Goal: Communication & Community: Answer question/provide support

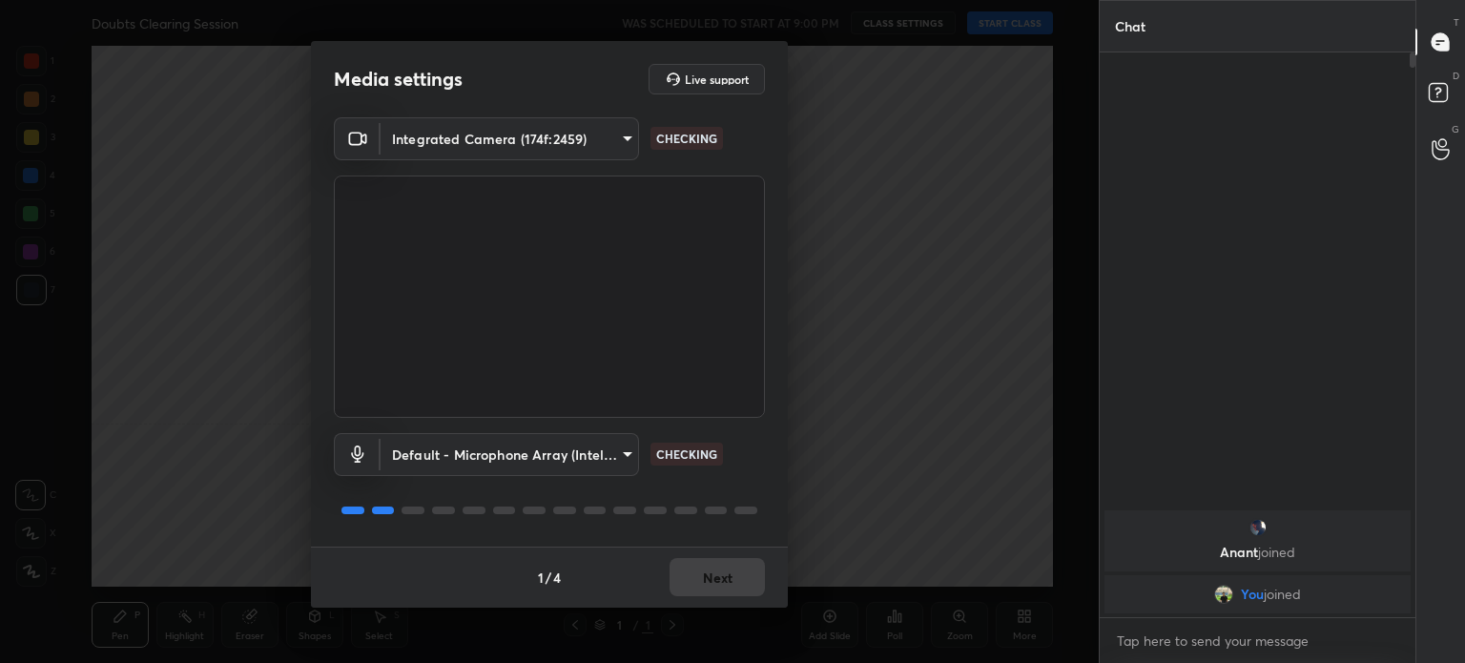
click at [599, 149] on body "1 2 3 4 5 6 7 C X Z C X Z E E Erase all H H Doubts Clearing Session WAS SCHEDUL…" at bounding box center [732, 331] width 1465 height 663
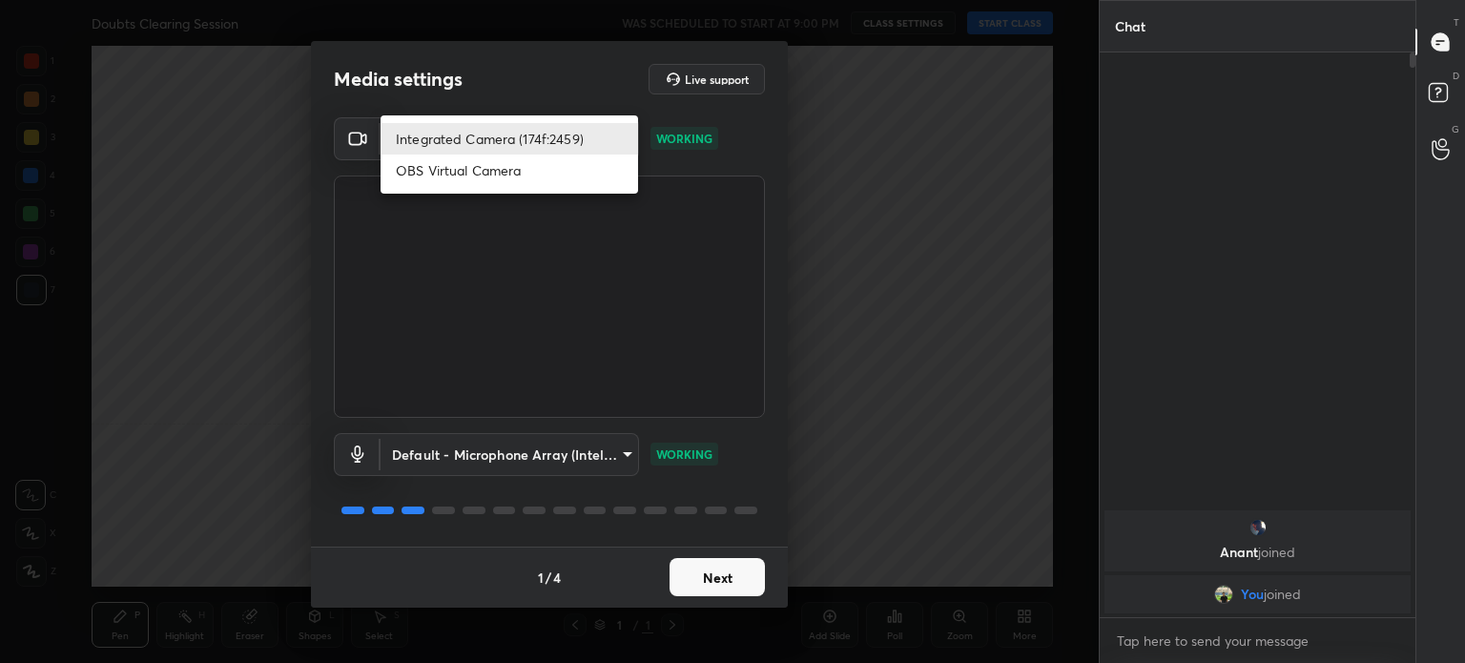
click at [572, 146] on li "Integrated Camera (174f:2459)" at bounding box center [510, 138] width 258 height 31
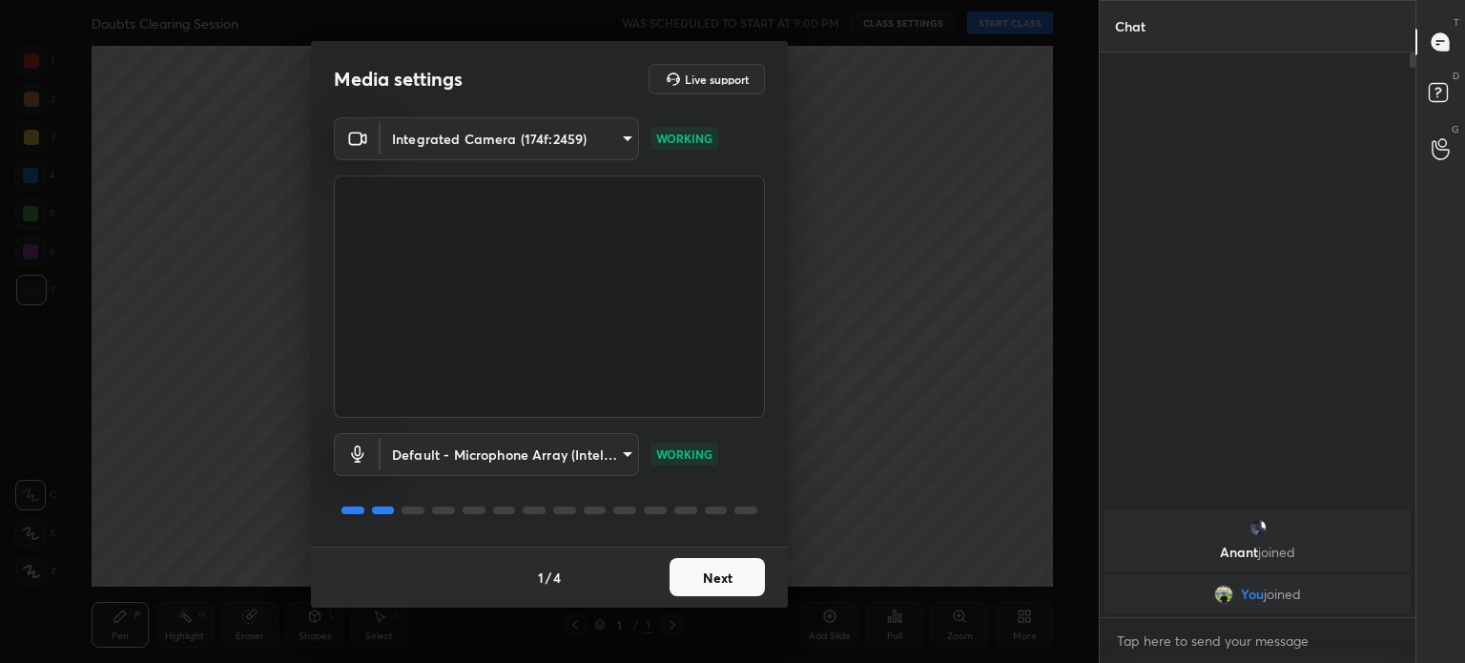
click at [706, 583] on button "Next" at bounding box center [717, 577] width 95 height 38
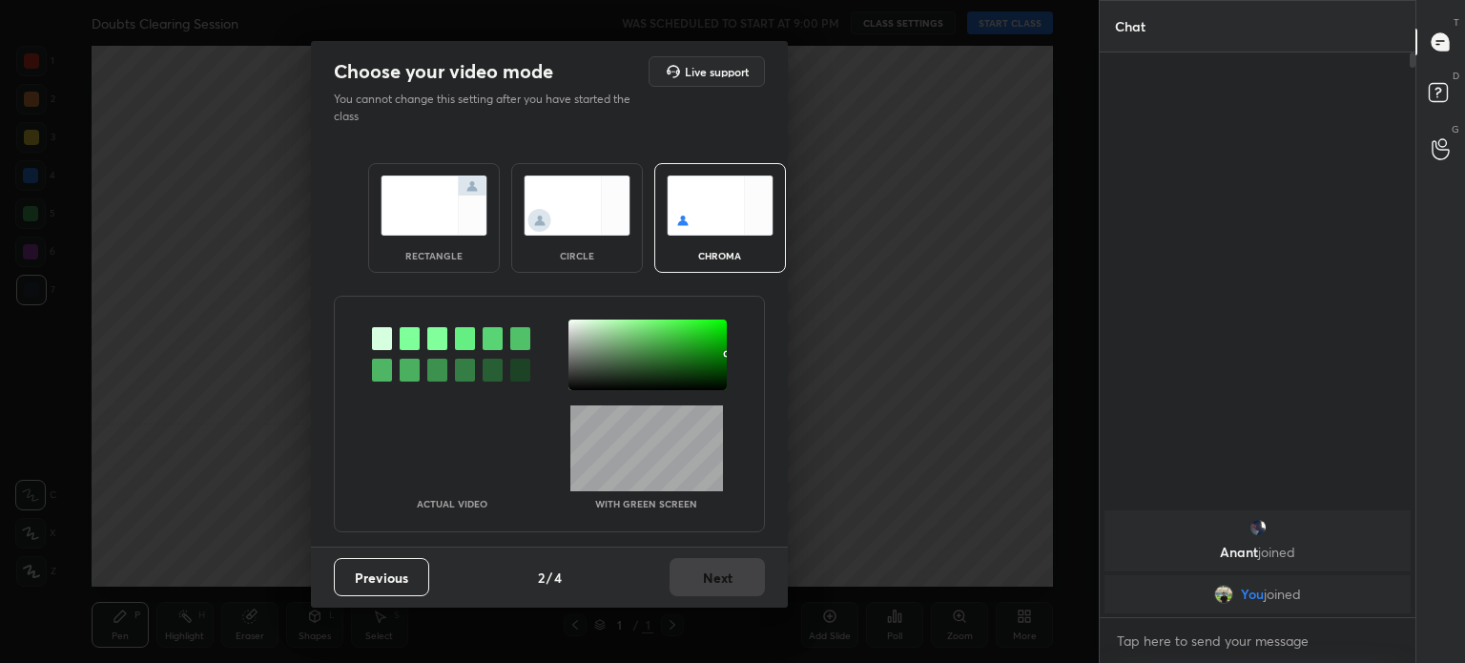
click at [713, 573] on div "Previous 2 / 4 Next" at bounding box center [549, 577] width 477 height 61
click at [604, 238] on div "circle" at bounding box center [577, 218] width 132 height 110
click at [600, 256] on div "circle" at bounding box center [577, 256] width 76 height 10
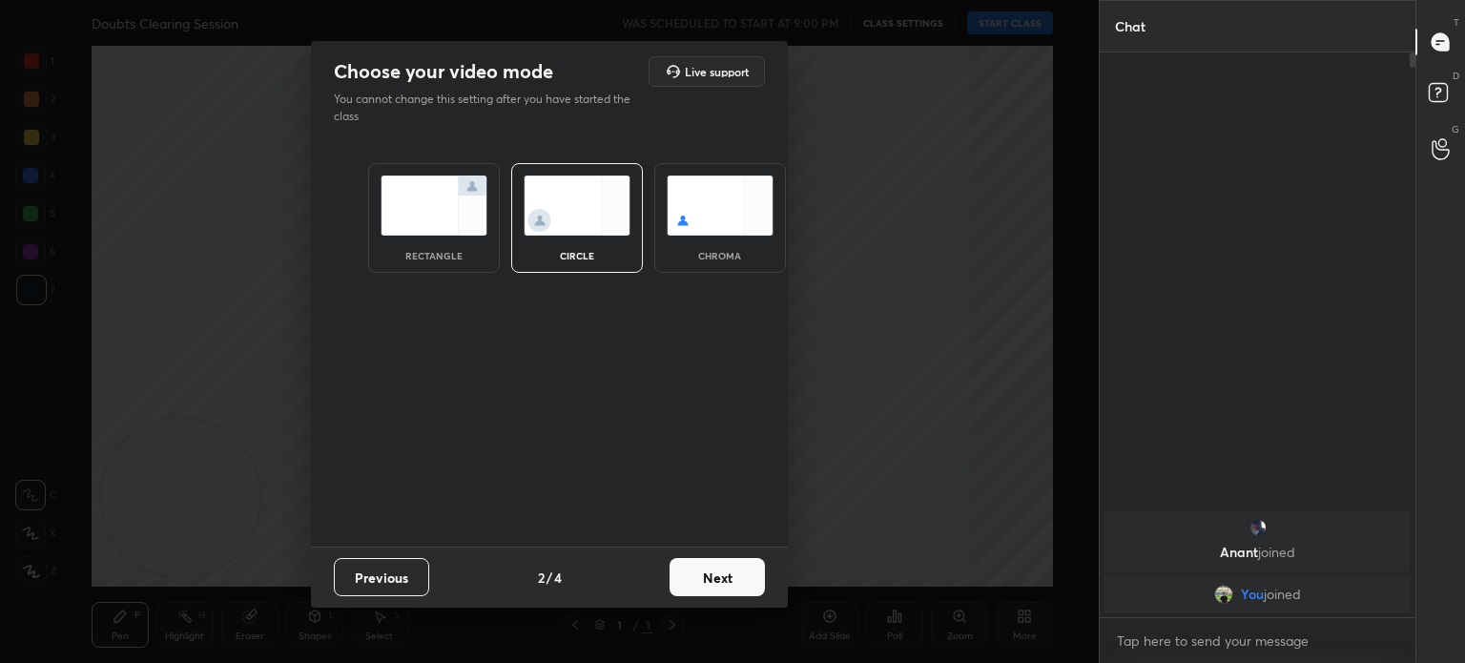
click at [702, 567] on button "Next" at bounding box center [717, 577] width 95 height 38
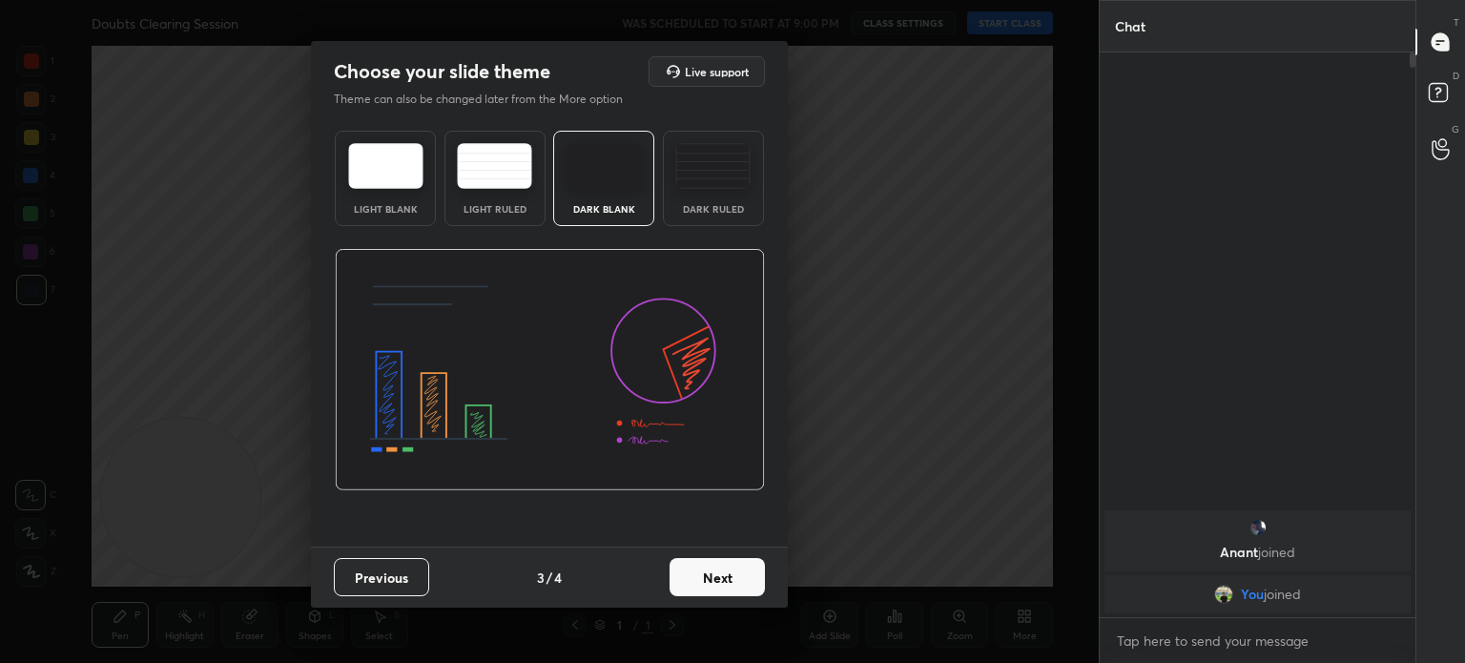
click at [713, 570] on button "Next" at bounding box center [717, 577] width 95 height 38
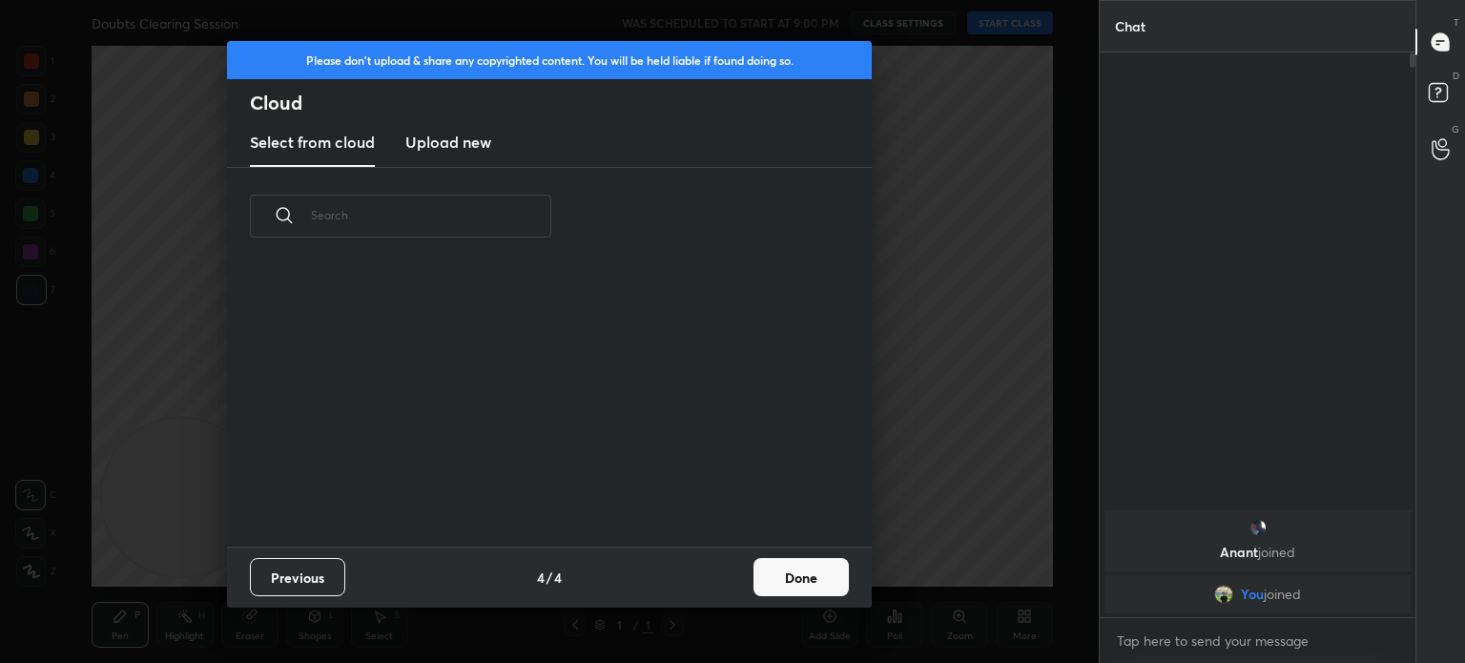
click at [779, 589] on button "Done" at bounding box center [801, 577] width 95 height 38
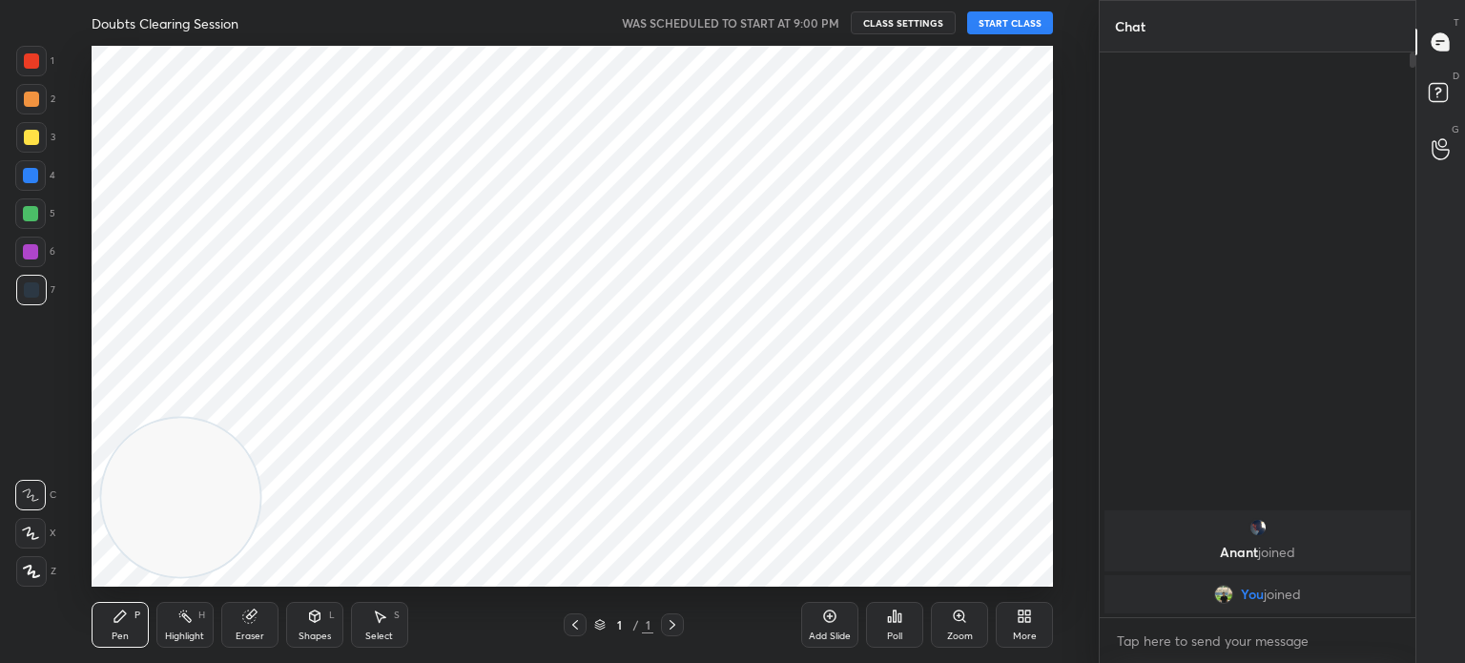
scroll to position [282, 612]
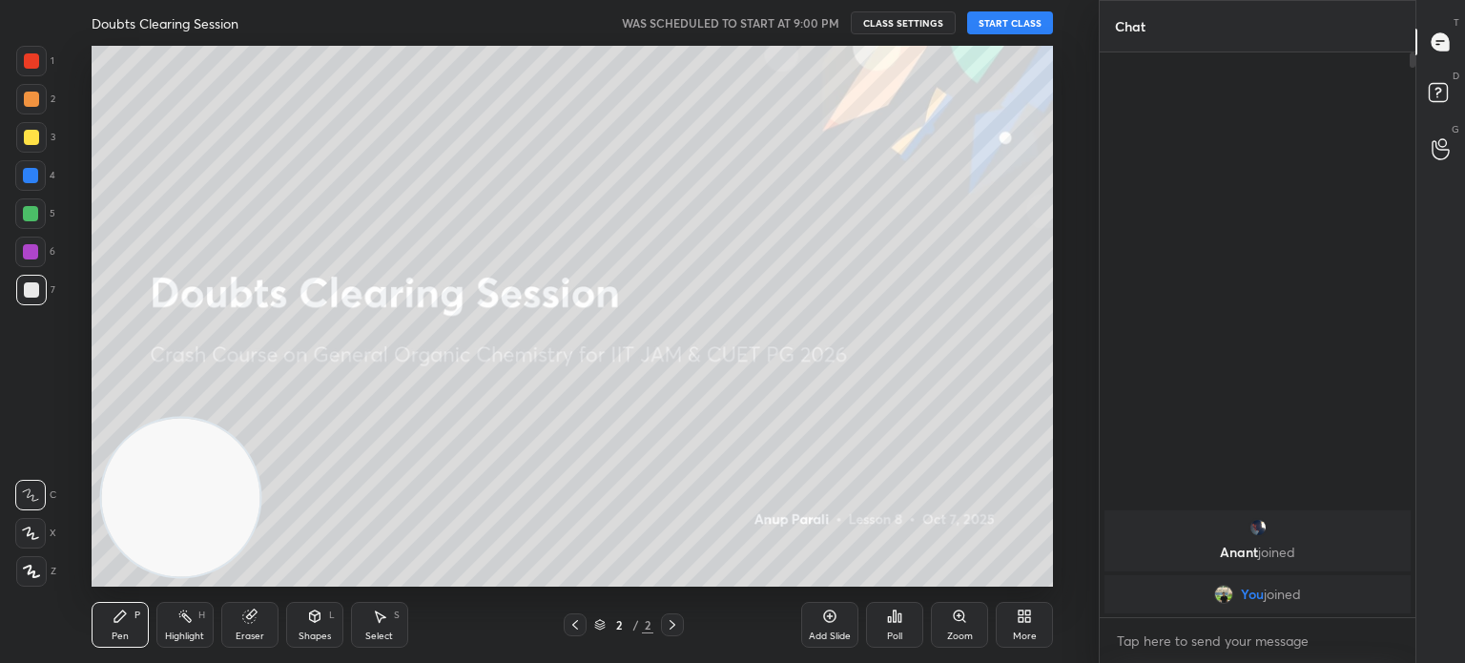
click at [1000, 31] on button "START CLASS" at bounding box center [1010, 22] width 86 height 23
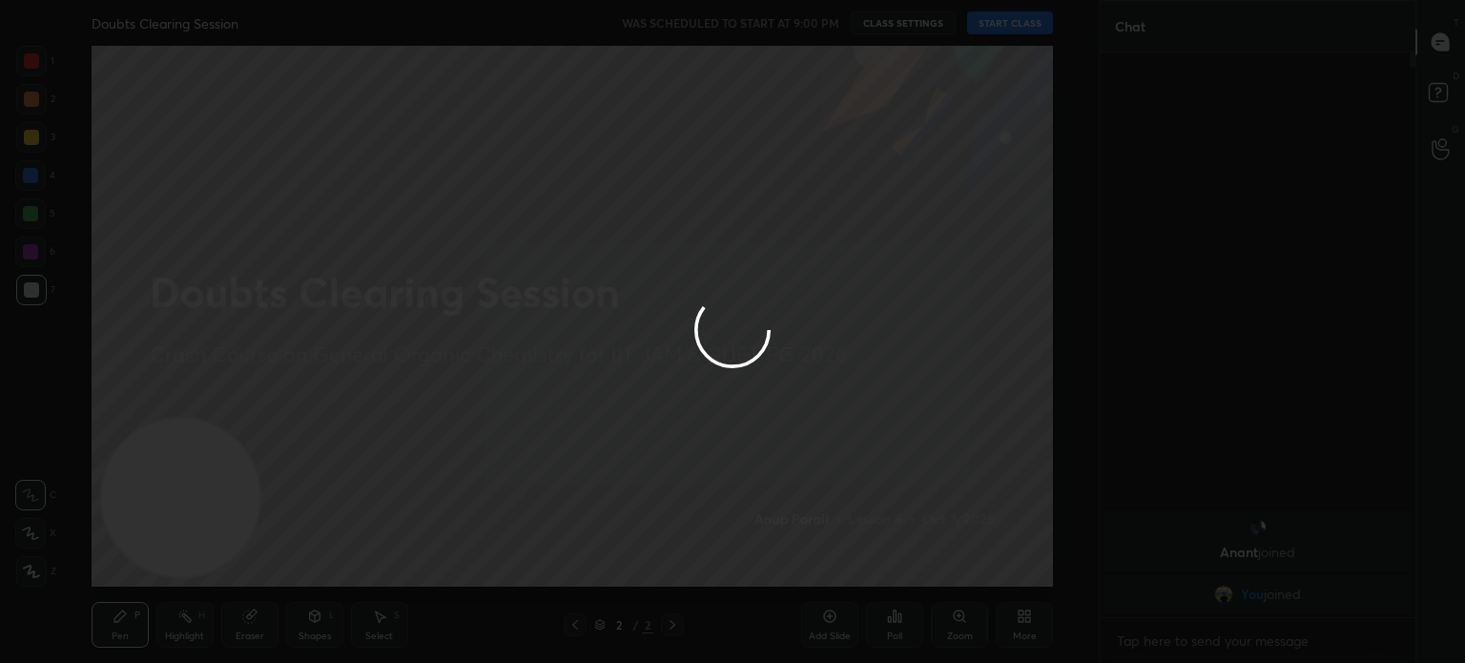
type textarea "x"
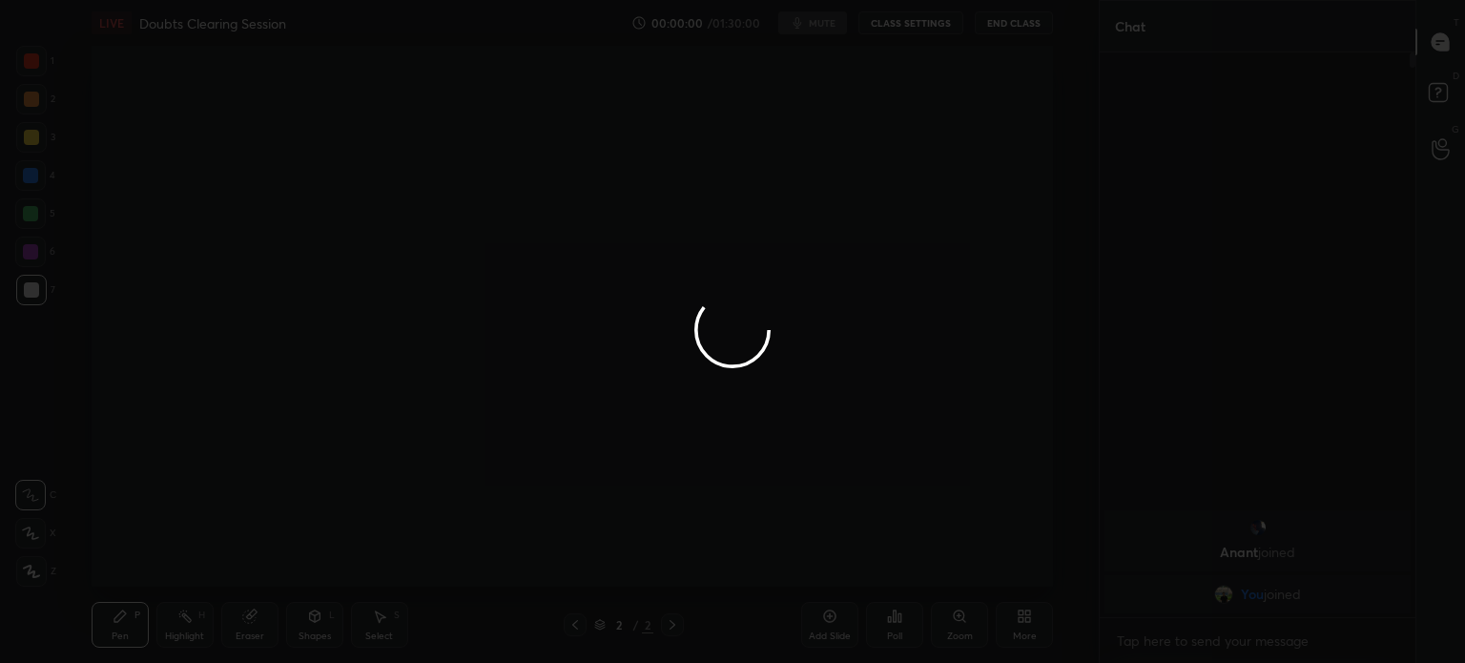
click at [996, 30] on div at bounding box center [732, 331] width 1465 height 663
click at [1012, 19] on div at bounding box center [732, 331] width 1465 height 663
click at [1013, 22] on div at bounding box center [732, 331] width 1465 height 663
click at [1014, 25] on div at bounding box center [732, 331] width 1465 height 663
click at [1013, 25] on div at bounding box center [732, 331] width 1465 height 663
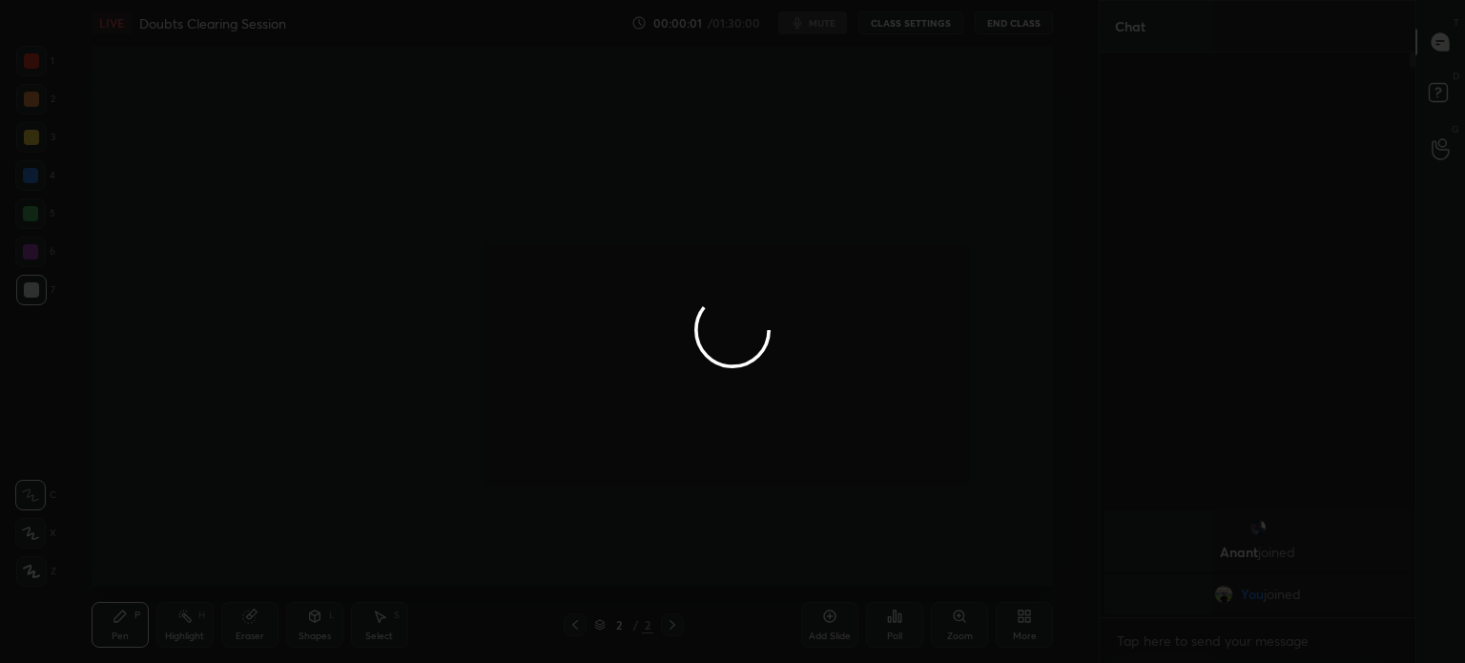
click at [1011, 26] on div at bounding box center [732, 331] width 1465 height 663
click at [1011, 27] on div at bounding box center [732, 331] width 1465 height 663
click at [1011, 28] on div at bounding box center [732, 331] width 1465 height 663
click at [1011, 29] on div at bounding box center [732, 331] width 1465 height 663
click at [1011, 28] on div at bounding box center [732, 331] width 1465 height 663
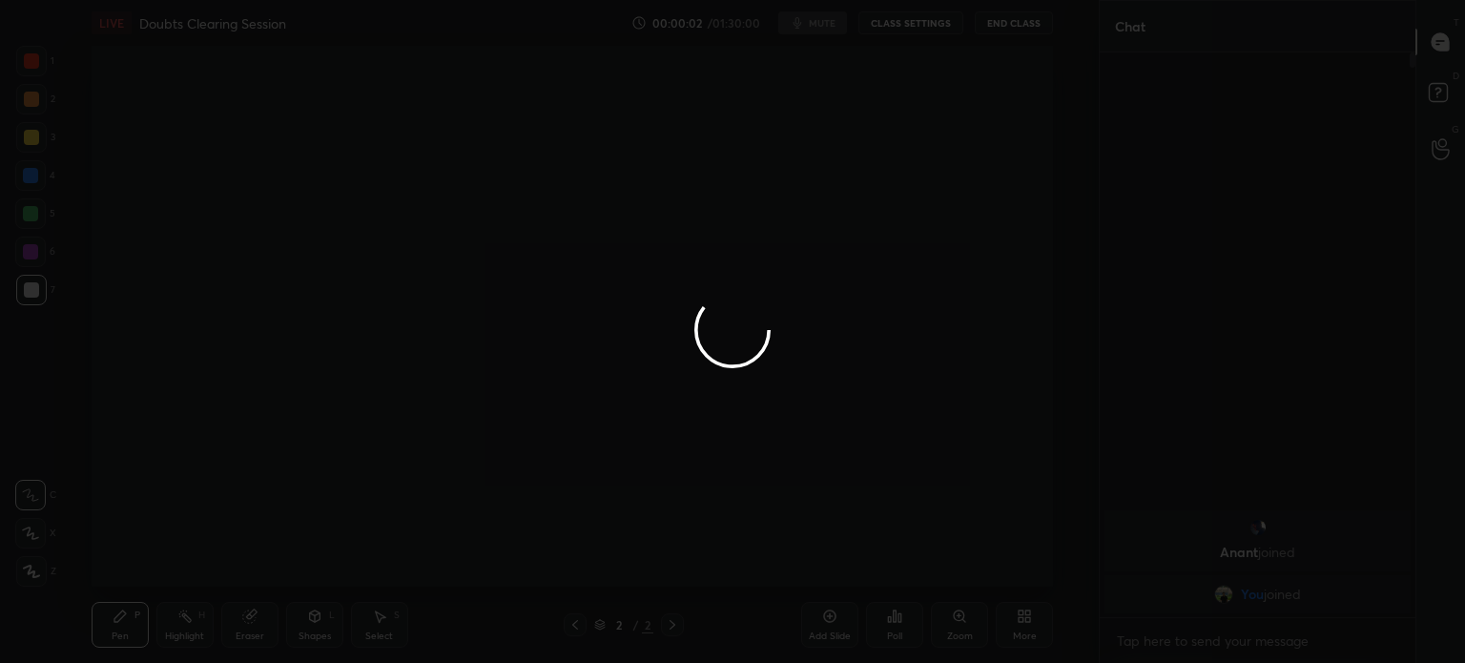
click at [1011, 27] on div at bounding box center [732, 331] width 1465 height 663
click at [1011, 26] on div at bounding box center [732, 331] width 1465 height 663
click at [1010, 27] on div at bounding box center [732, 331] width 1465 height 663
click at [1011, 27] on div at bounding box center [732, 331] width 1465 height 663
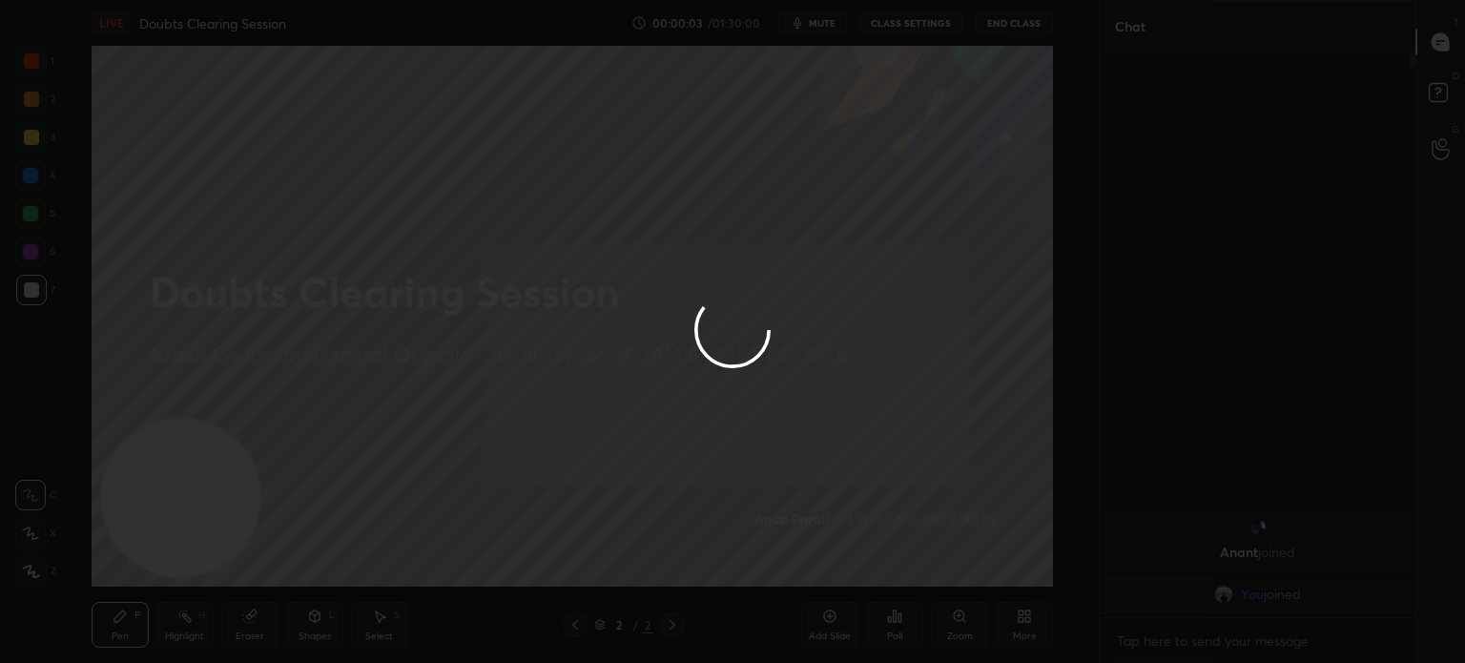
click at [1010, 26] on div at bounding box center [732, 331] width 1465 height 663
click at [1011, 25] on div at bounding box center [732, 331] width 1465 height 663
click at [1012, 26] on div at bounding box center [732, 331] width 1465 height 663
click at [1011, 26] on div at bounding box center [732, 331] width 1465 height 663
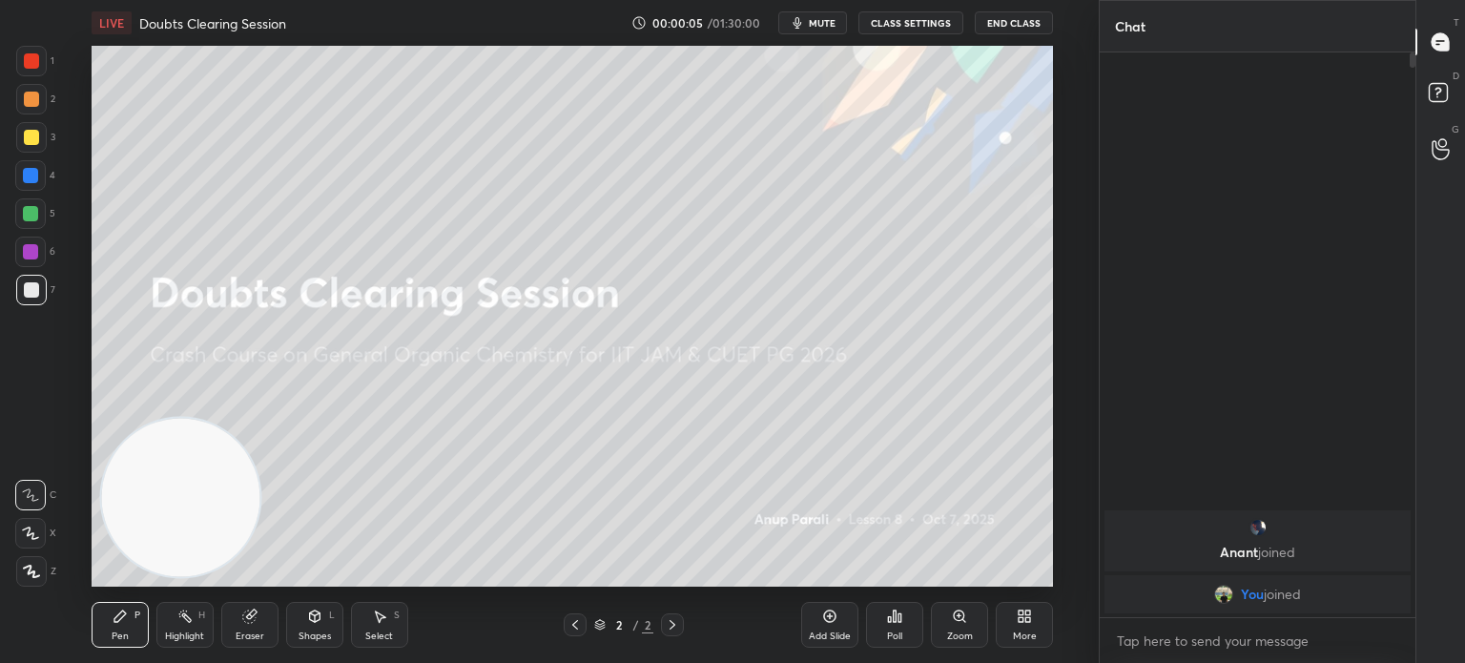
click at [1029, 624] on icon at bounding box center [1024, 616] width 15 height 15
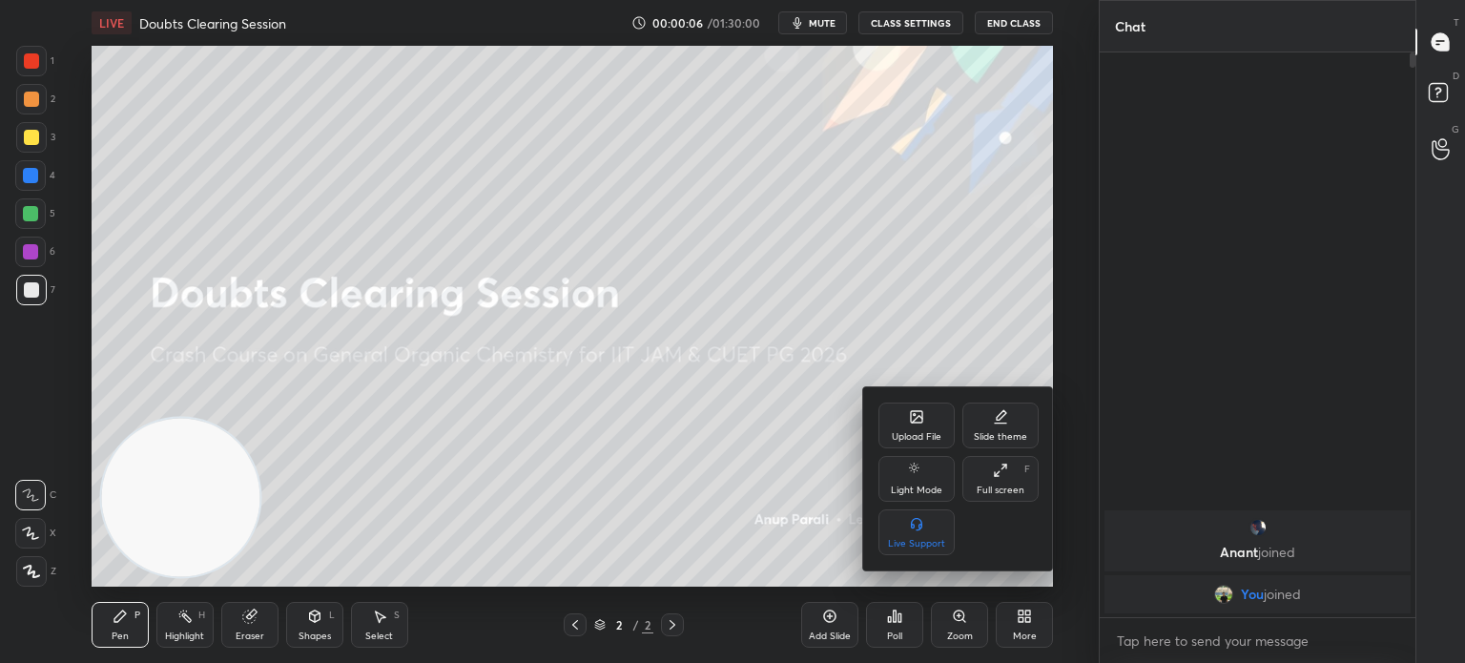
click at [904, 424] on div "Upload File" at bounding box center [916, 426] width 76 height 46
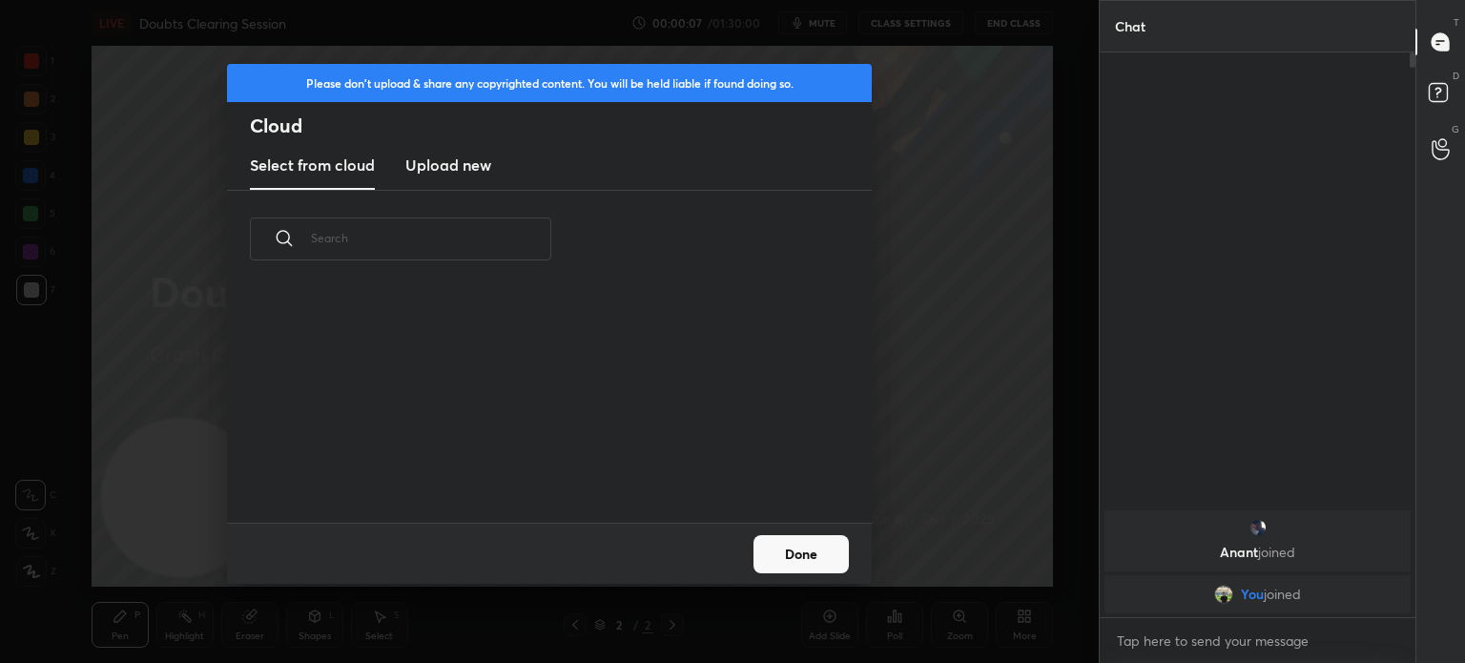
scroll to position [235, 612]
click at [479, 164] on h3 "Upload new" at bounding box center [448, 165] width 86 height 23
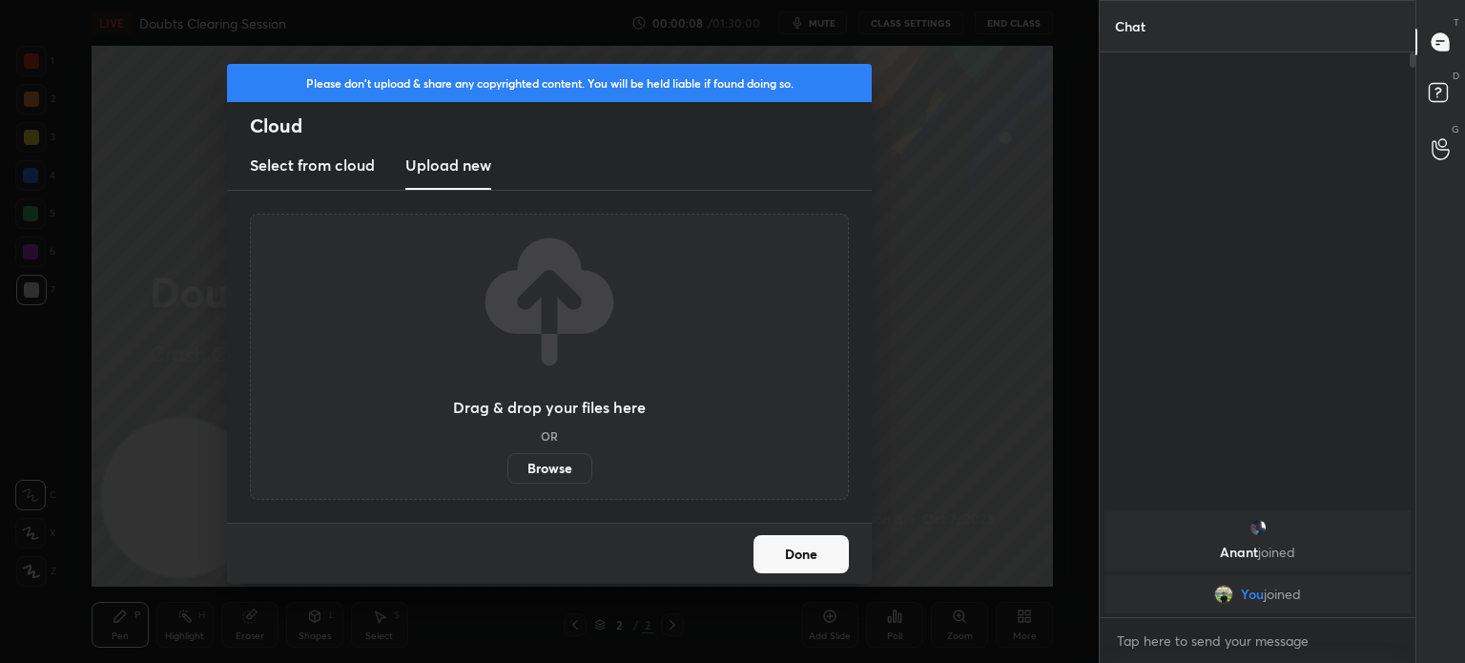
click at [546, 465] on label "Browse" at bounding box center [549, 468] width 85 height 31
click at [507, 465] on input "Browse" at bounding box center [507, 468] width 0 height 31
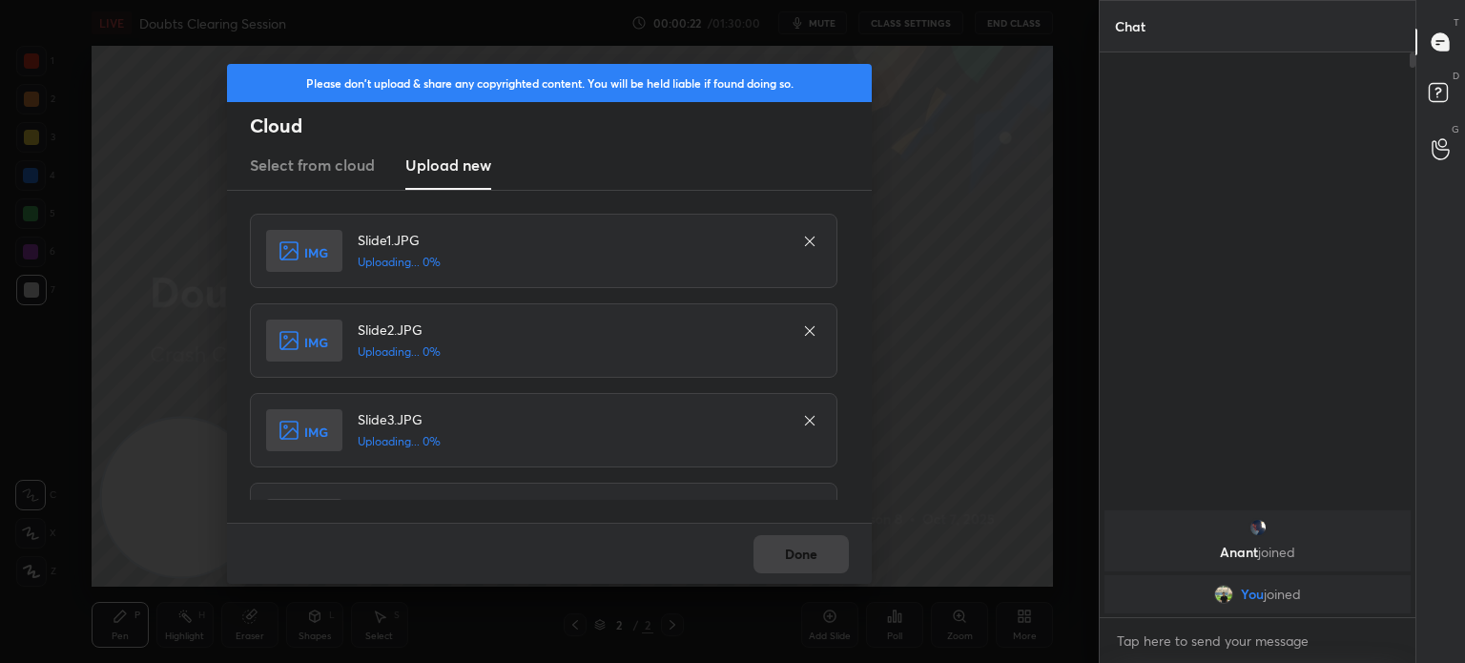
click at [801, 560] on div "Done" at bounding box center [549, 553] width 645 height 61
click at [808, 552] on div "Done" at bounding box center [549, 553] width 645 height 61
click at [818, 547] on div "Done" at bounding box center [549, 553] width 645 height 61
click at [819, 551] on div "Done" at bounding box center [549, 553] width 645 height 61
click at [824, 554] on div "Done" at bounding box center [549, 553] width 645 height 61
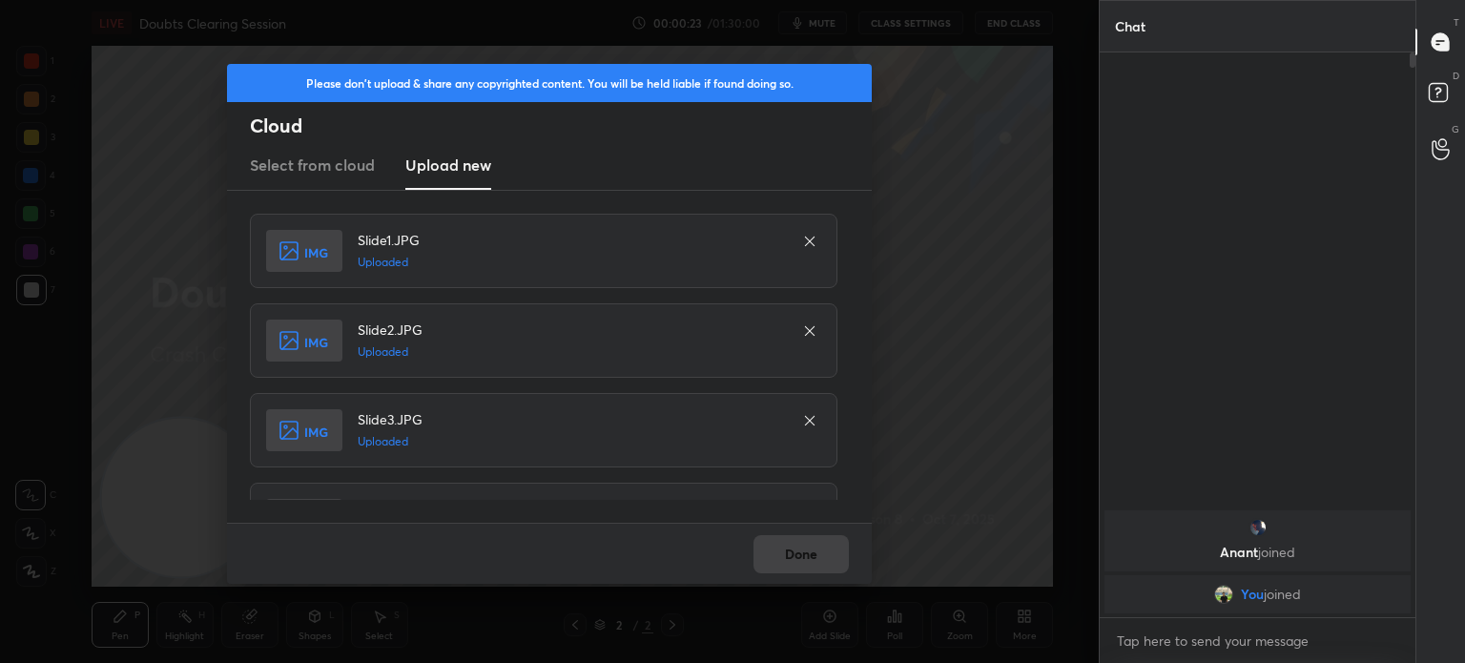
click at [823, 556] on div "Done" at bounding box center [549, 553] width 645 height 61
click at [824, 556] on div "Done" at bounding box center [549, 553] width 645 height 61
click at [824, 548] on div "Done" at bounding box center [549, 553] width 645 height 61
click at [825, 553] on button "Done" at bounding box center [801, 554] width 95 height 38
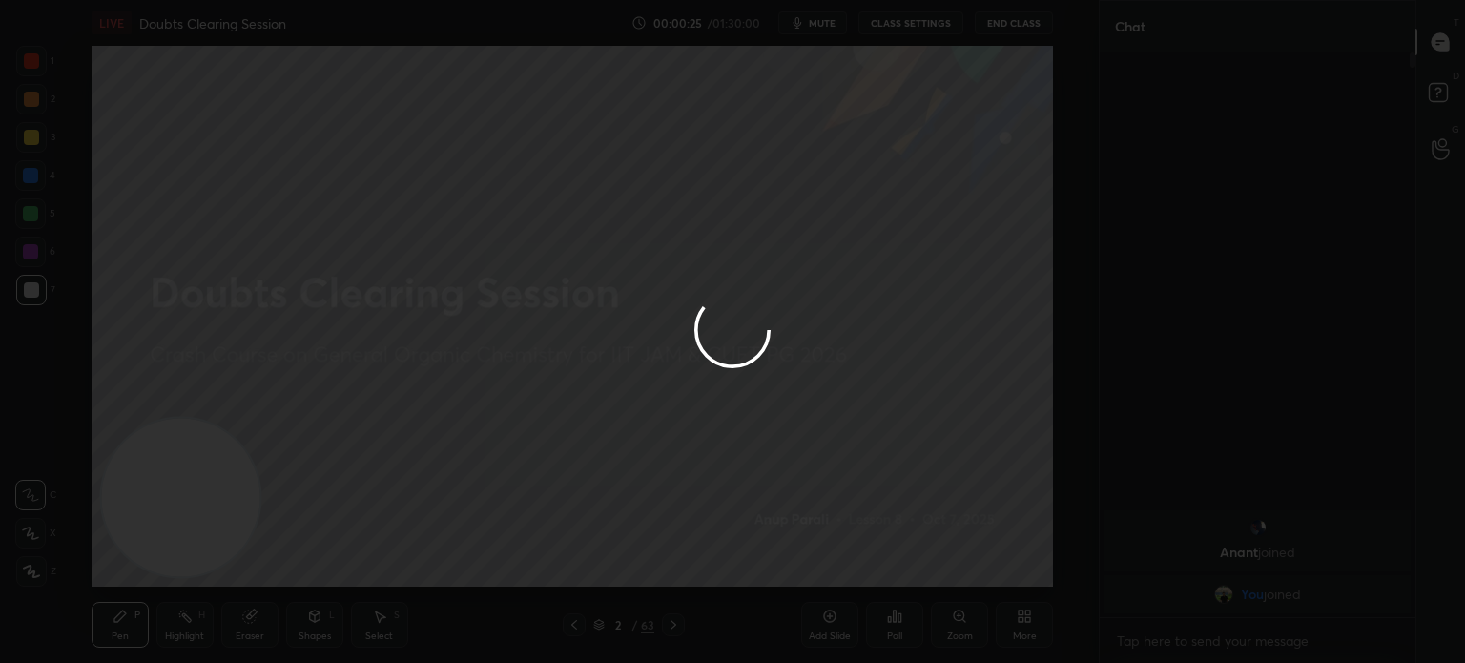
click at [828, 556] on button "Done" at bounding box center [801, 554] width 95 height 38
click at [826, 557] on div at bounding box center [732, 331] width 1465 height 663
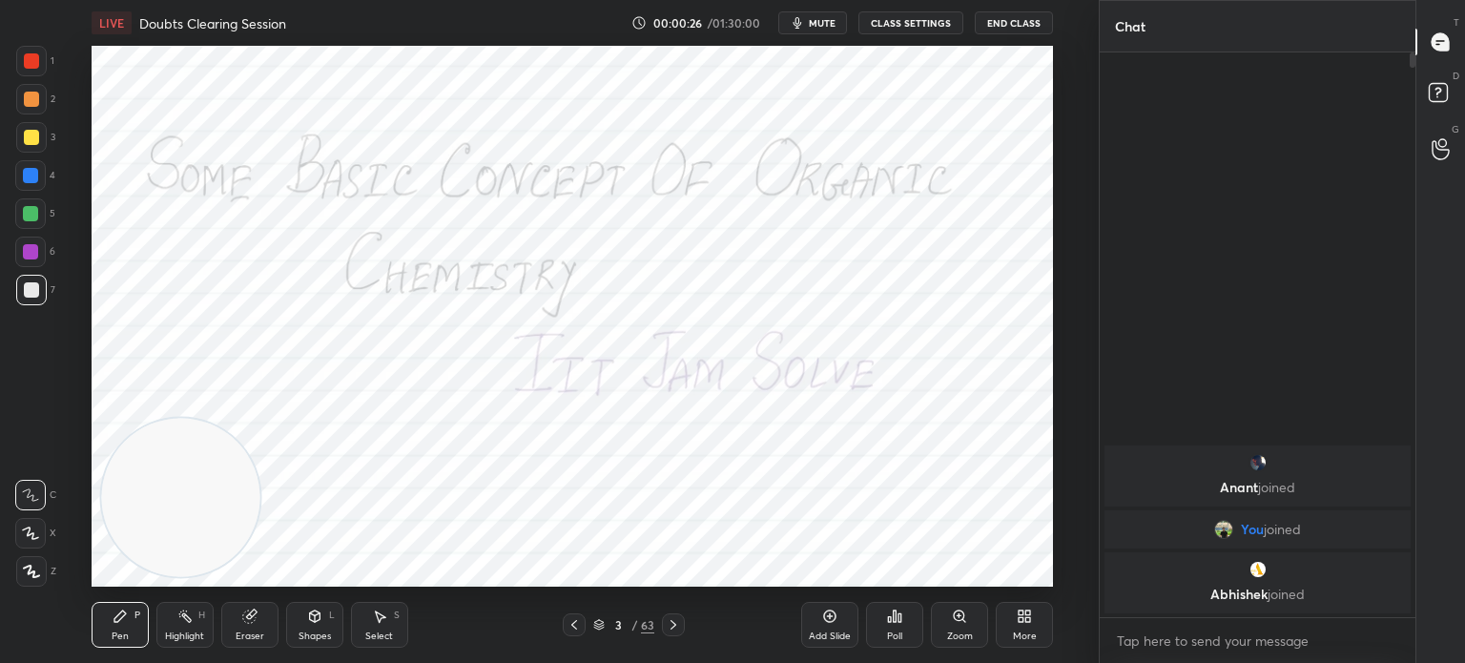
click at [683, 621] on div at bounding box center [673, 624] width 23 height 23
click at [684, 616] on div at bounding box center [673, 624] width 23 height 23
click at [685, 617] on div "5 / 63" at bounding box center [623, 624] width 355 height 23
click at [677, 617] on div at bounding box center [673, 624] width 23 height 23
click at [677, 622] on icon at bounding box center [673, 624] width 15 height 15
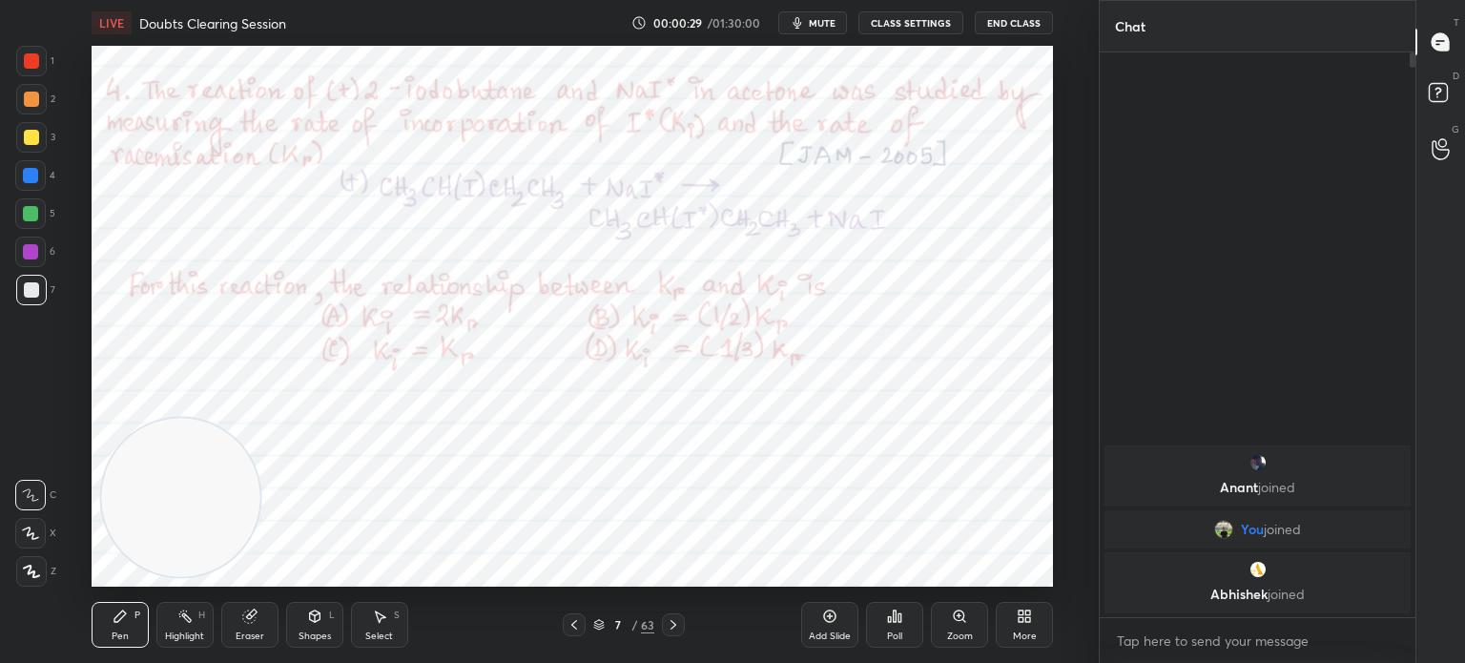
click at [679, 623] on icon at bounding box center [673, 624] width 15 height 15
click at [680, 624] on icon at bounding box center [673, 624] width 15 height 15
click at [683, 622] on div at bounding box center [673, 624] width 23 height 23
click at [674, 625] on icon at bounding box center [673, 624] width 15 height 15
click at [679, 619] on icon at bounding box center [673, 624] width 15 height 15
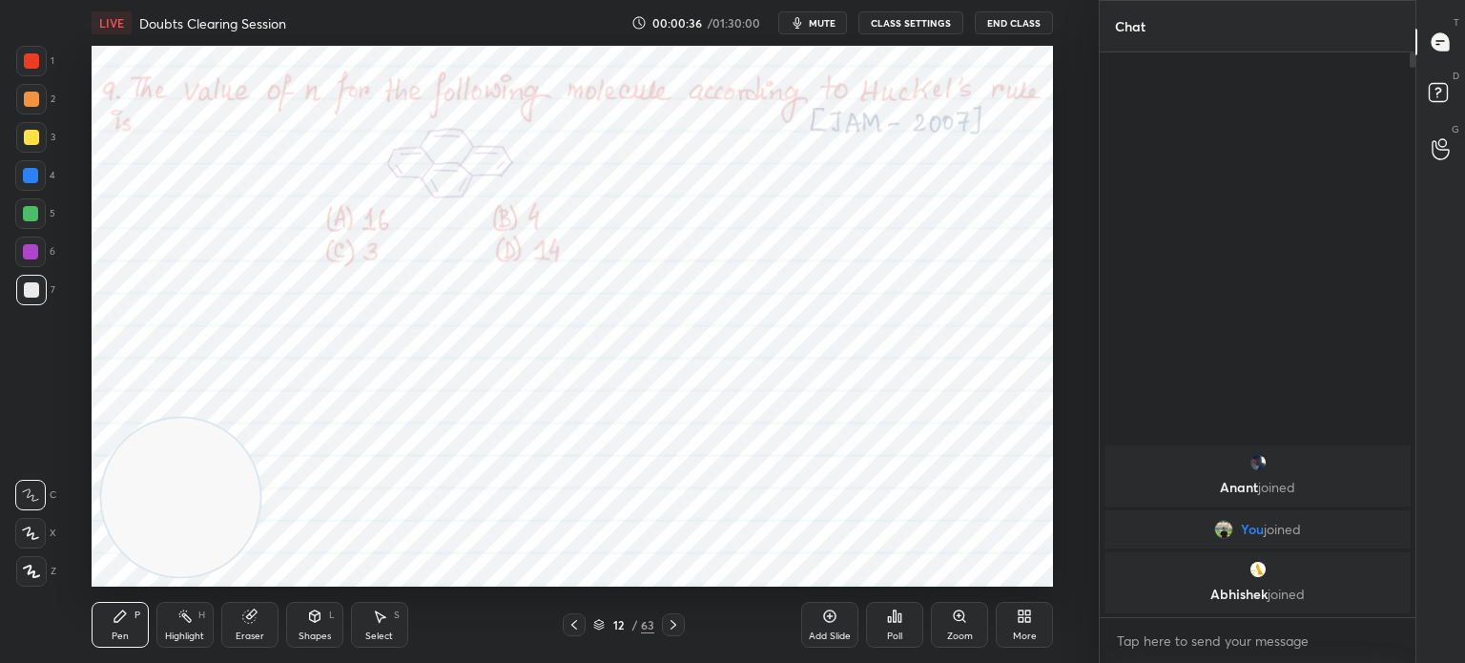
click at [676, 625] on icon at bounding box center [673, 624] width 15 height 15
click at [828, 622] on icon at bounding box center [830, 616] width 12 height 12
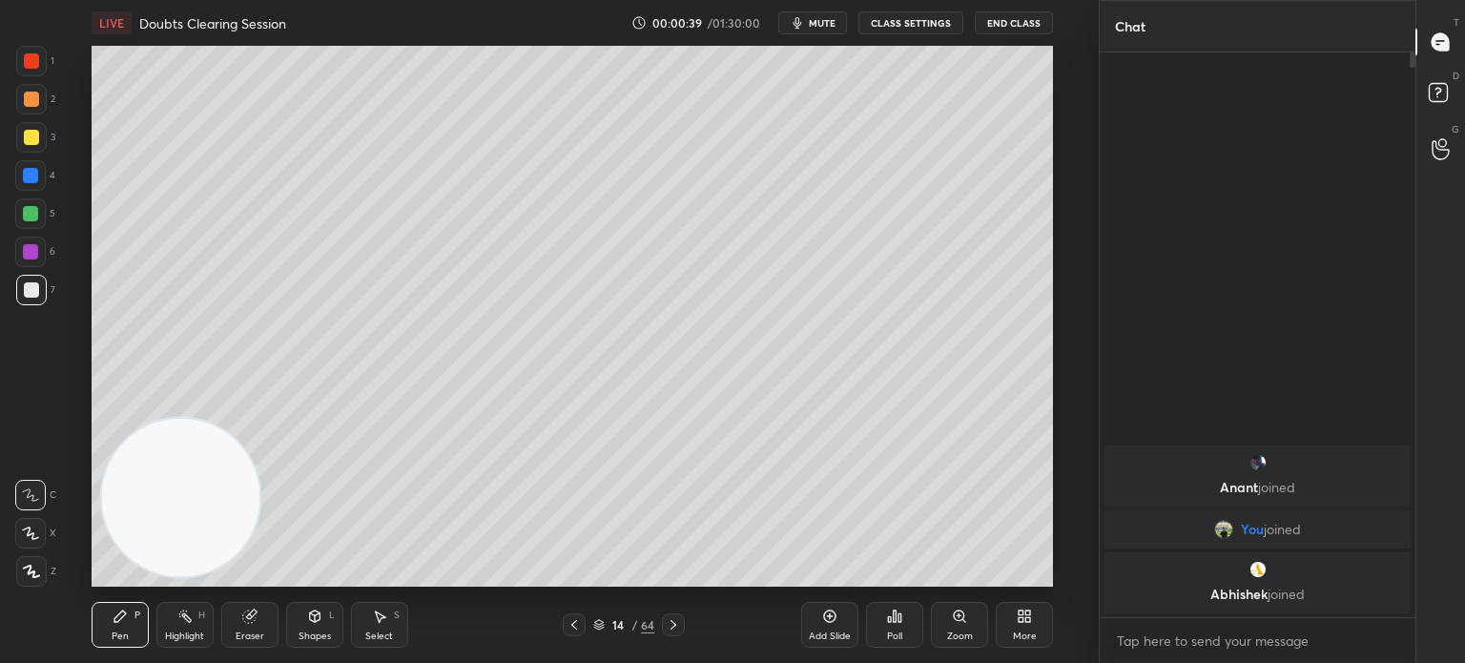
click at [34, 145] on div at bounding box center [31, 137] width 31 height 31
click at [37, 145] on div at bounding box center [31, 137] width 31 height 31
click at [33, 572] on icon at bounding box center [31, 571] width 15 height 11
click at [35, 572] on icon at bounding box center [31, 571] width 17 height 13
click at [34, 294] on div at bounding box center [31, 289] width 15 height 15
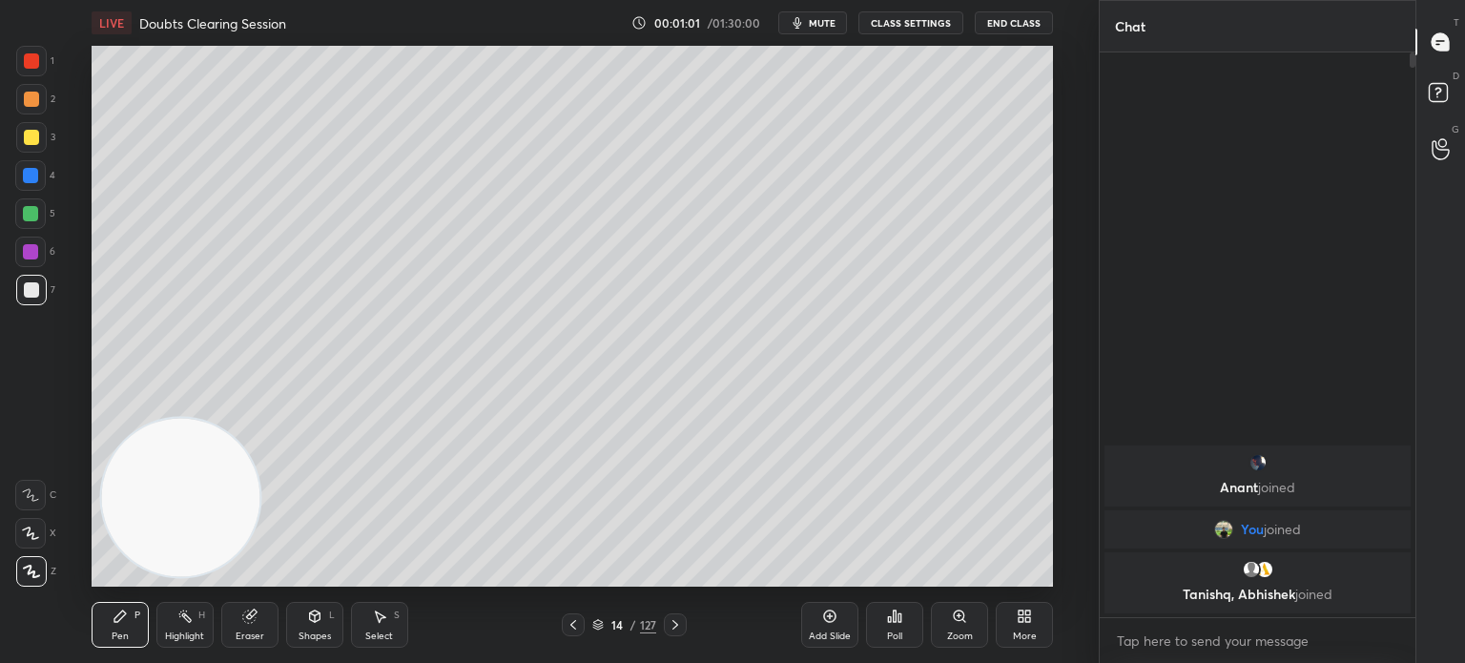
click at [36, 289] on div at bounding box center [31, 289] width 15 height 15
click at [39, 289] on div at bounding box center [31, 290] width 31 height 31
click at [14, 583] on div "1 2 3 4 5 6 7 C X Z C X Z E E Erase all H H" at bounding box center [30, 316] width 61 height 541
click at [26, 585] on div at bounding box center [31, 571] width 31 height 31
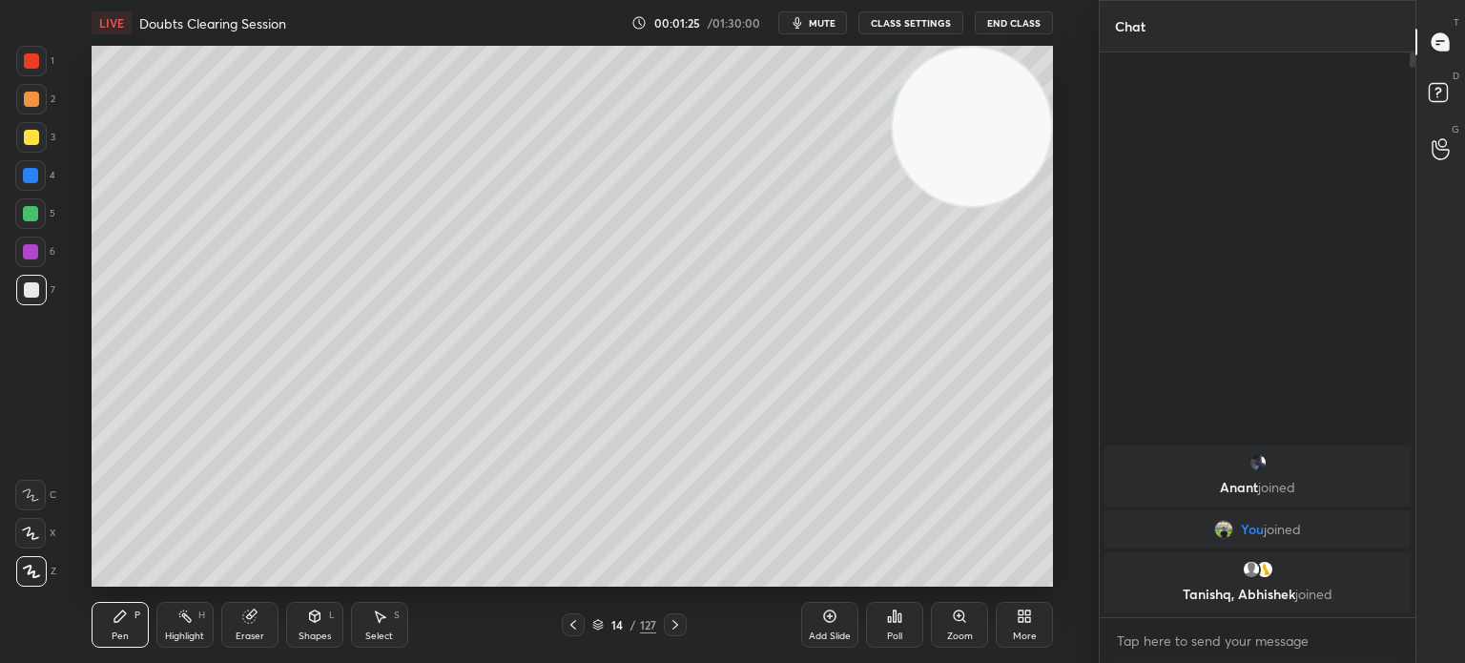
click at [41, 145] on div at bounding box center [31, 137] width 31 height 31
click at [36, 142] on div at bounding box center [31, 137] width 15 height 15
click at [38, 299] on div at bounding box center [31, 290] width 31 height 31
click at [37, 297] on div at bounding box center [31, 289] width 15 height 15
click at [31, 217] on div at bounding box center [30, 213] width 15 height 15
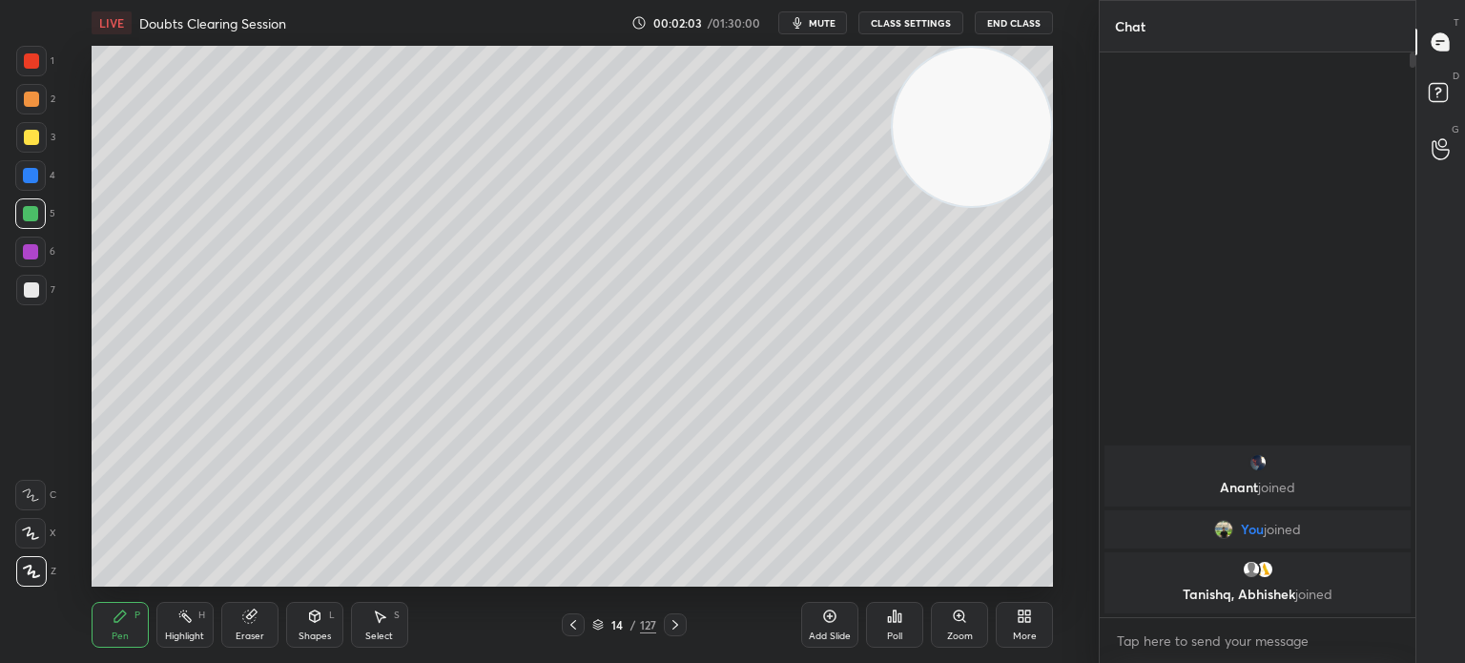
click at [37, 220] on div at bounding box center [30, 213] width 31 height 31
click at [26, 291] on div at bounding box center [31, 289] width 15 height 15
click at [31, 305] on div "7" at bounding box center [35, 294] width 39 height 38
click at [42, 252] on div at bounding box center [30, 252] width 31 height 31
click at [44, 261] on div at bounding box center [30, 252] width 31 height 31
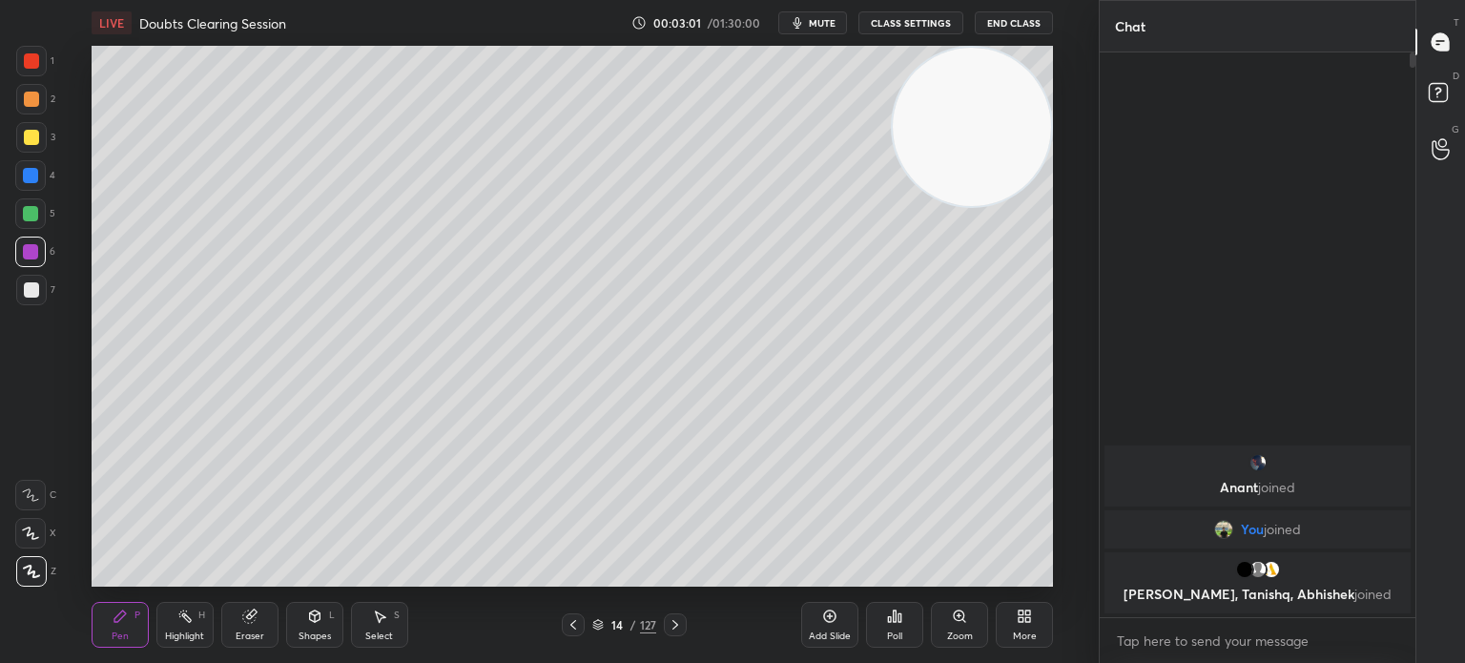
click at [17, 299] on div at bounding box center [31, 290] width 31 height 31
click at [30, 297] on div at bounding box center [31, 289] width 15 height 15
click at [34, 293] on div at bounding box center [31, 289] width 15 height 15
click at [38, 214] on div at bounding box center [30, 213] width 31 height 31
click at [34, 219] on div at bounding box center [30, 213] width 15 height 15
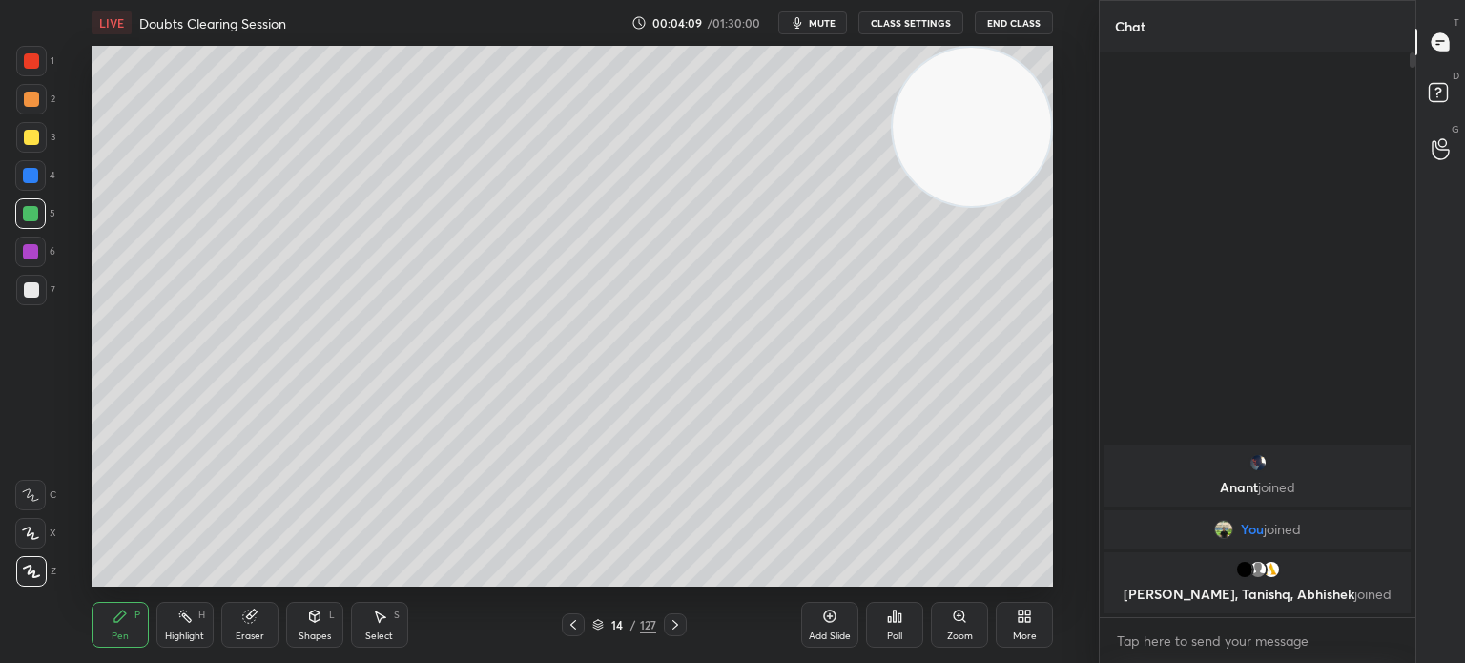
click at [34, 136] on div at bounding box center [31, 137] width 15 height 15
click at [32, 141] on div at bounding box center [31, 137] width 15 height 15
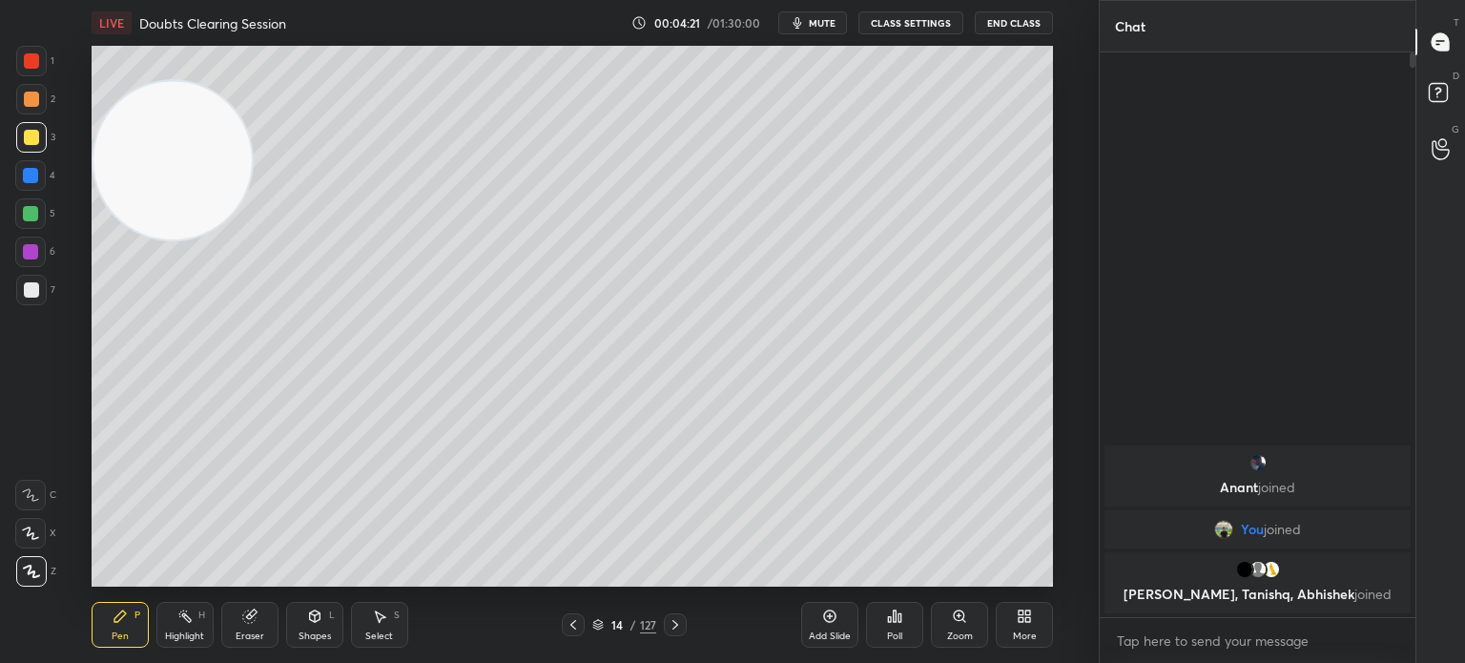
click at [22, 303] on div at bounding box center [31, 290] width 31 height 31
click at [47, 293] on div "7" at bounding box center [35, 290] width 39 height 31
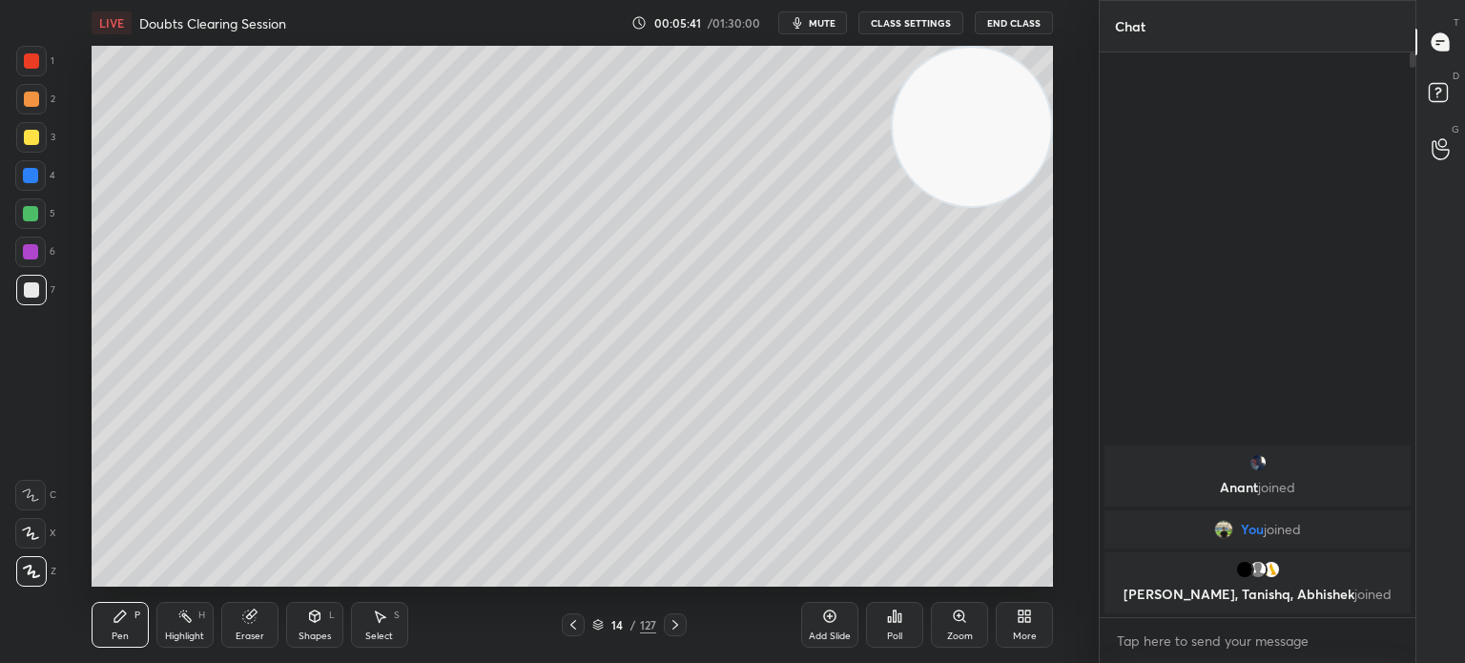
click at [27, 142] on div at bounding box center [31, 137] width 15 height 15
click at [34, 144] on div at bounding box center [31, 137] width 15 height 15
click at [828, 622] on icon at bounding box center [830, 616] width 12 height 12
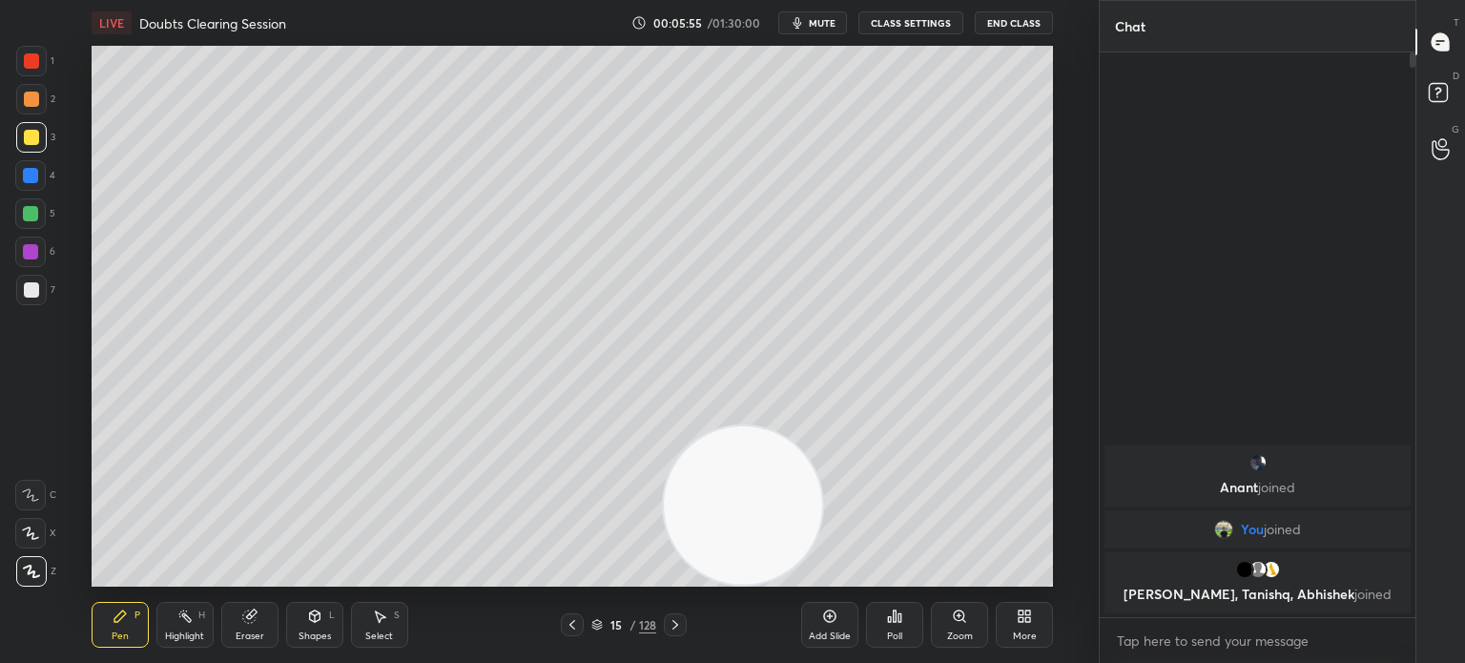
click at [29, 296] on div at bounding box center [31, 289] width 15 height 15
click at [27, 289] on div at bounding box center [31, 289] width 15 height 15
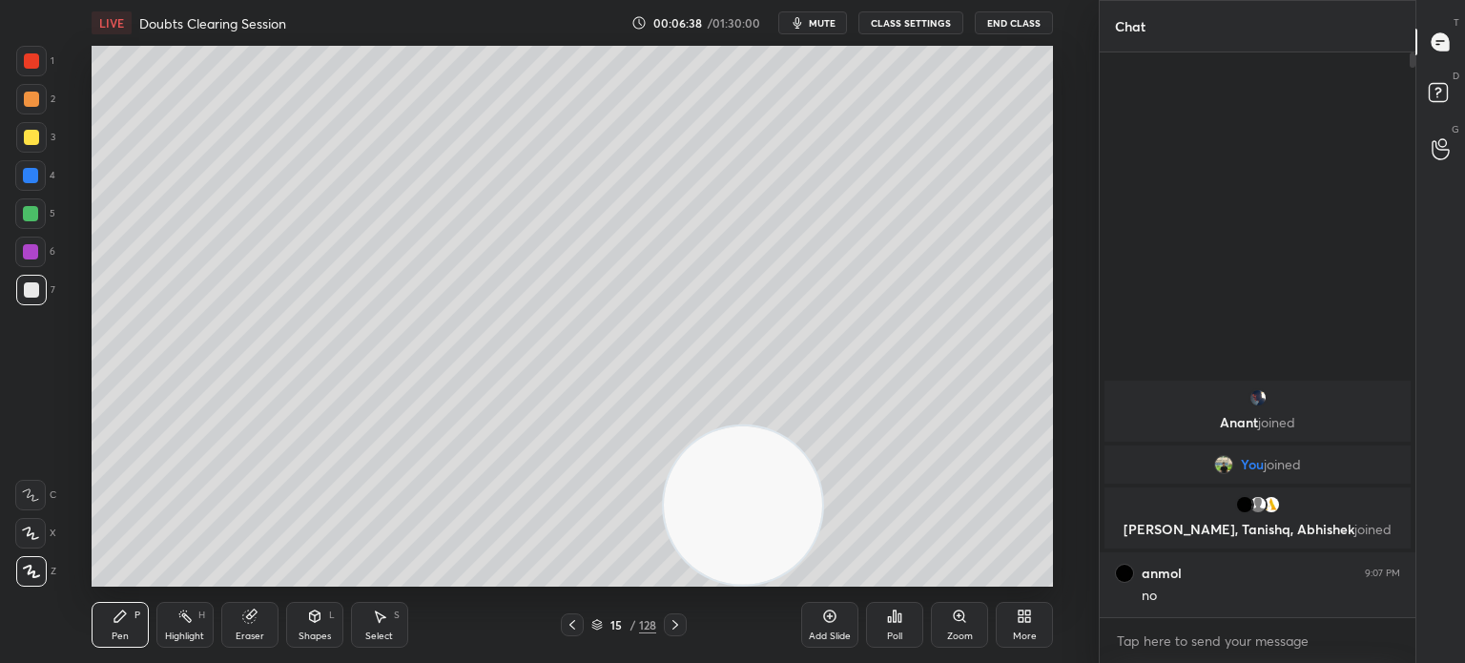
click at [38, 140] on div at bounding box center [31, 137] width 15 height 15
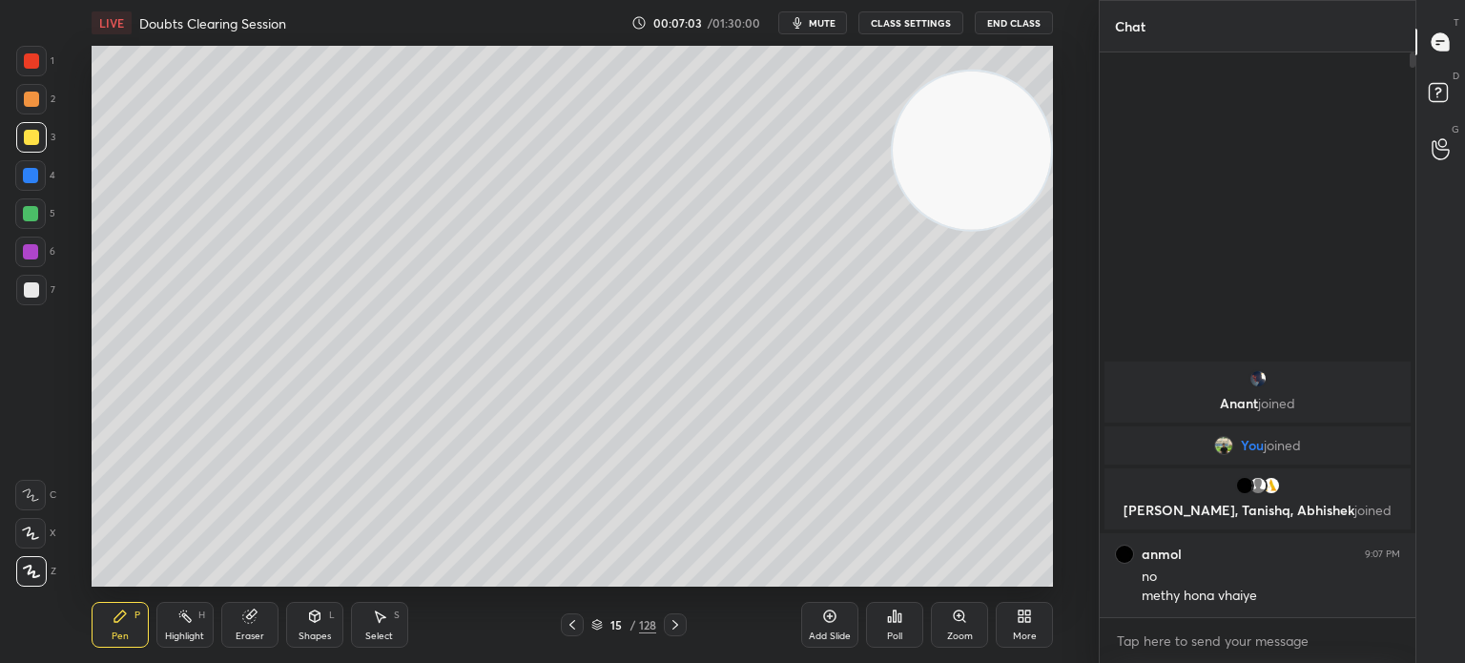
click at [26, 206] on div at bounding box center [30, 213] width 15 height 15
click at [27, 210] on div at bounding box center [30, 213] width 15 height 15
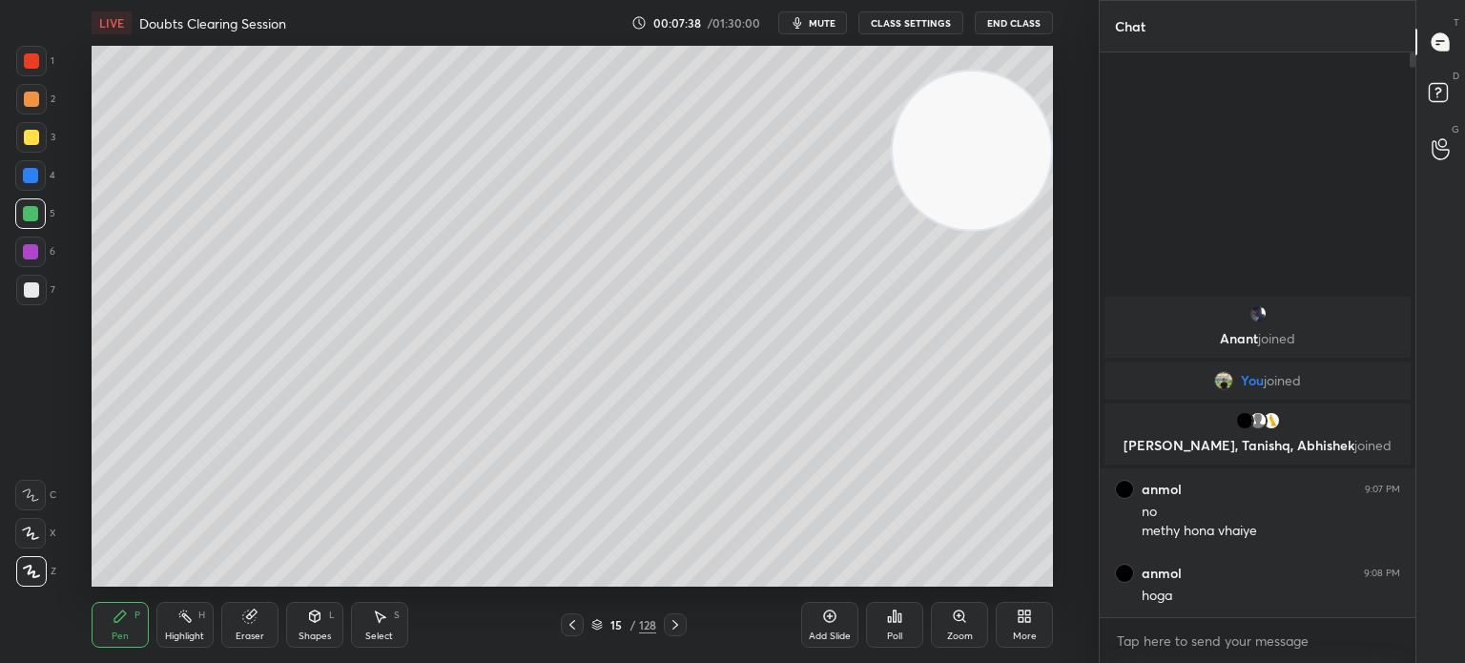
click at [43, 139] on div at bounding box center [31, 137] width 31 height 31
click at [45, 145] on div at bounding box center [31, 137] width 31 height 31
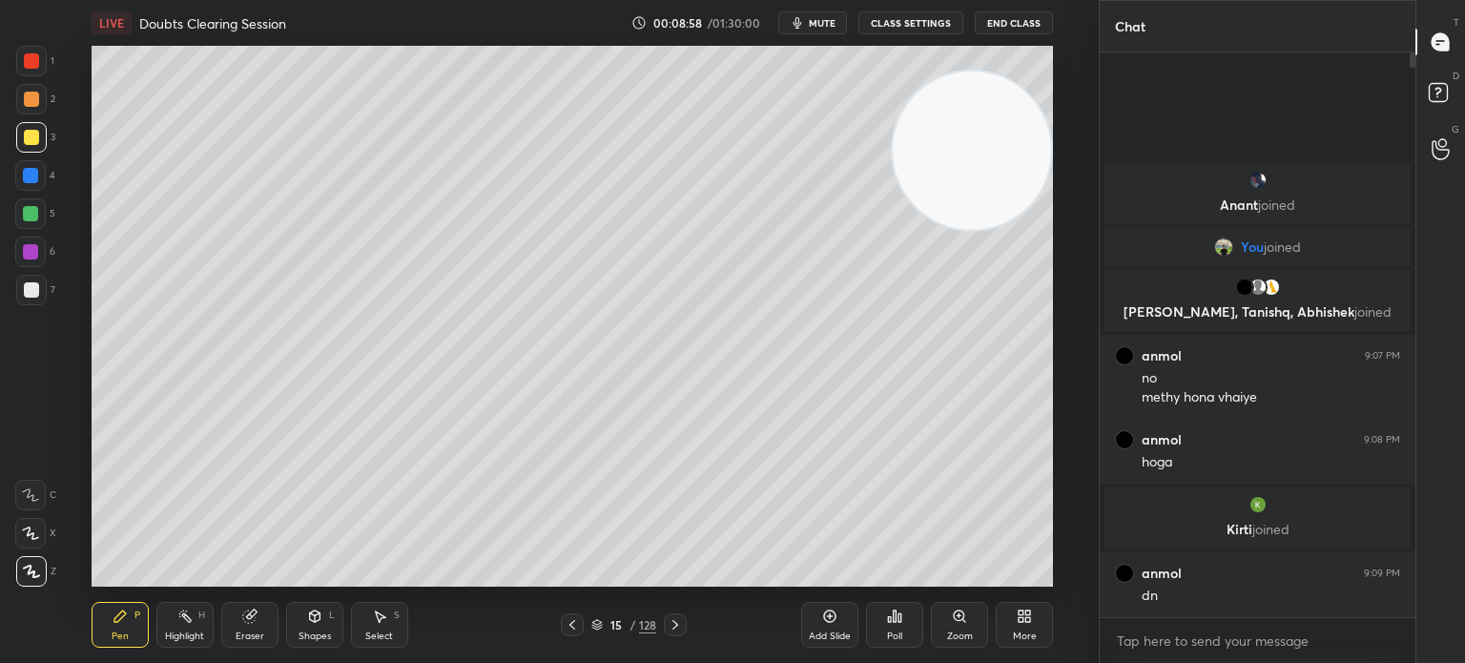
click at [38, 299] on div at bounding box center [31, 290] width 31 height 31
click at [829, 609] on icon at bounding box center [829, 616] width 15 height 15
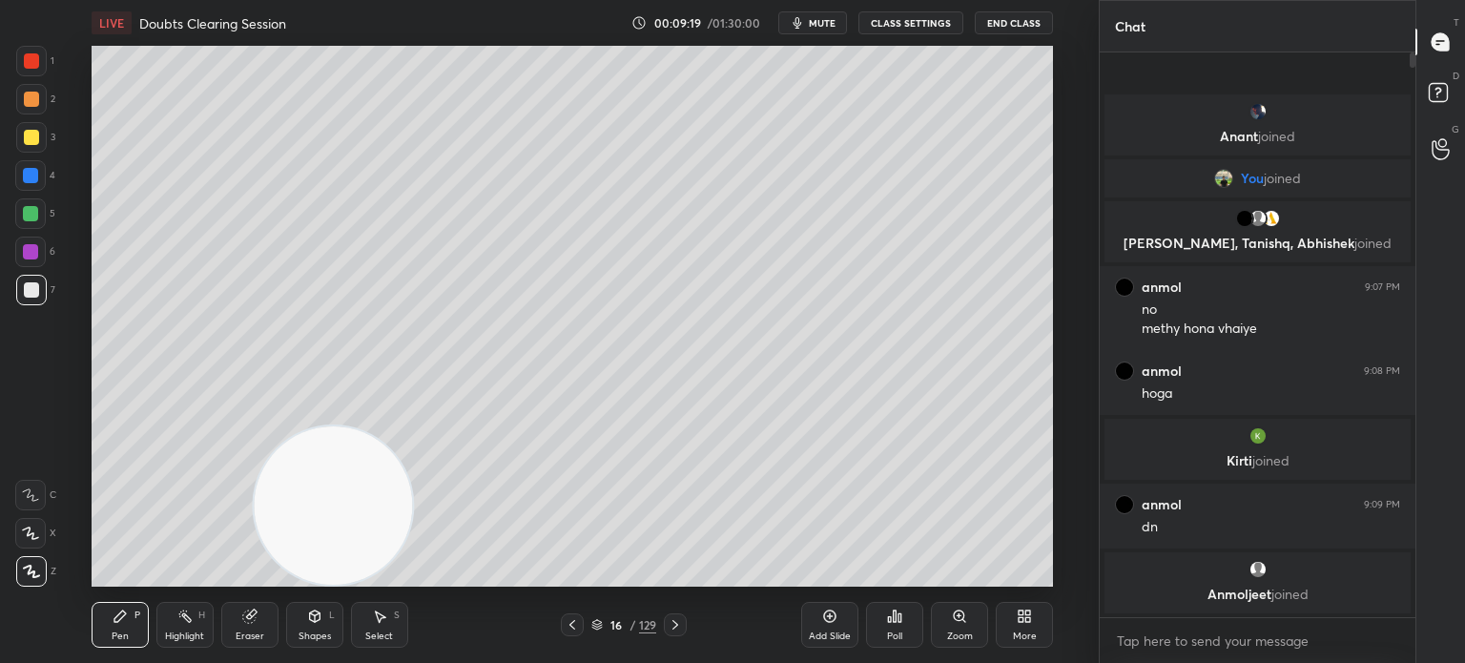
click at [29, 139] on div at bounding box center [31, 137] width 15 height 15
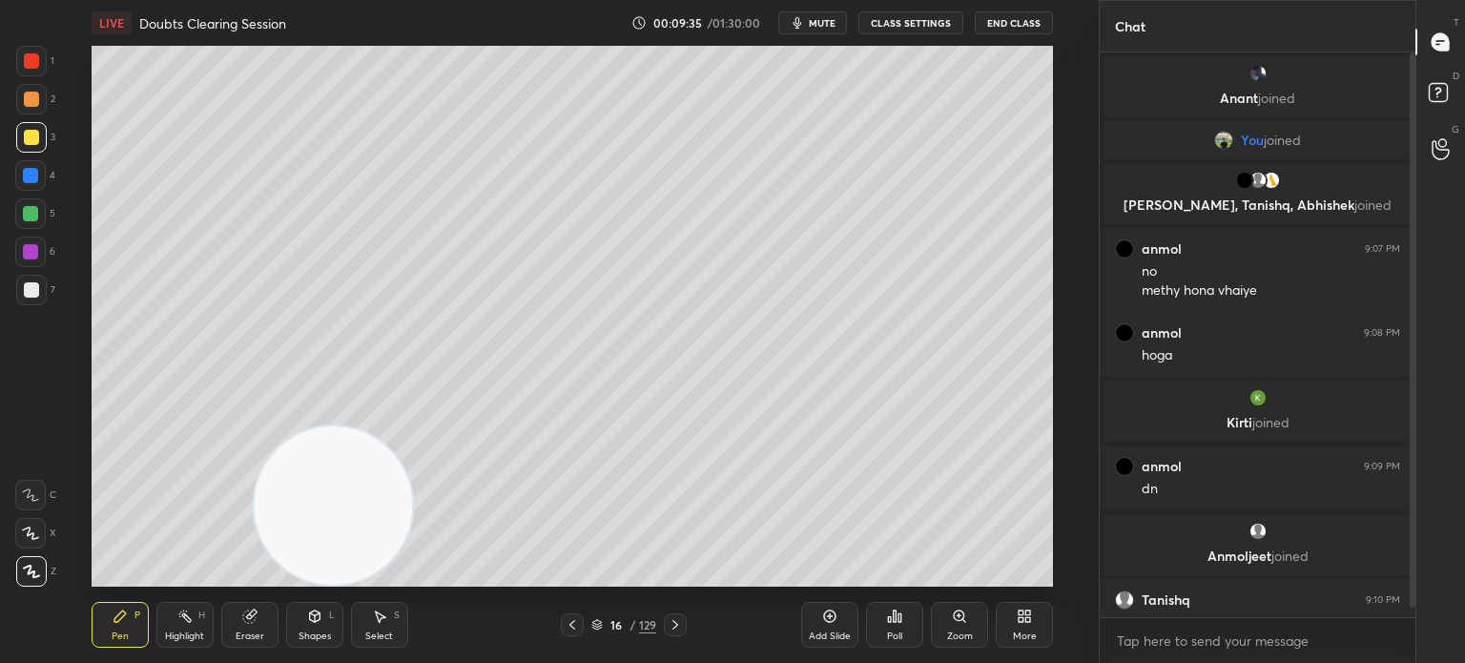
scroll to position [44, 0]
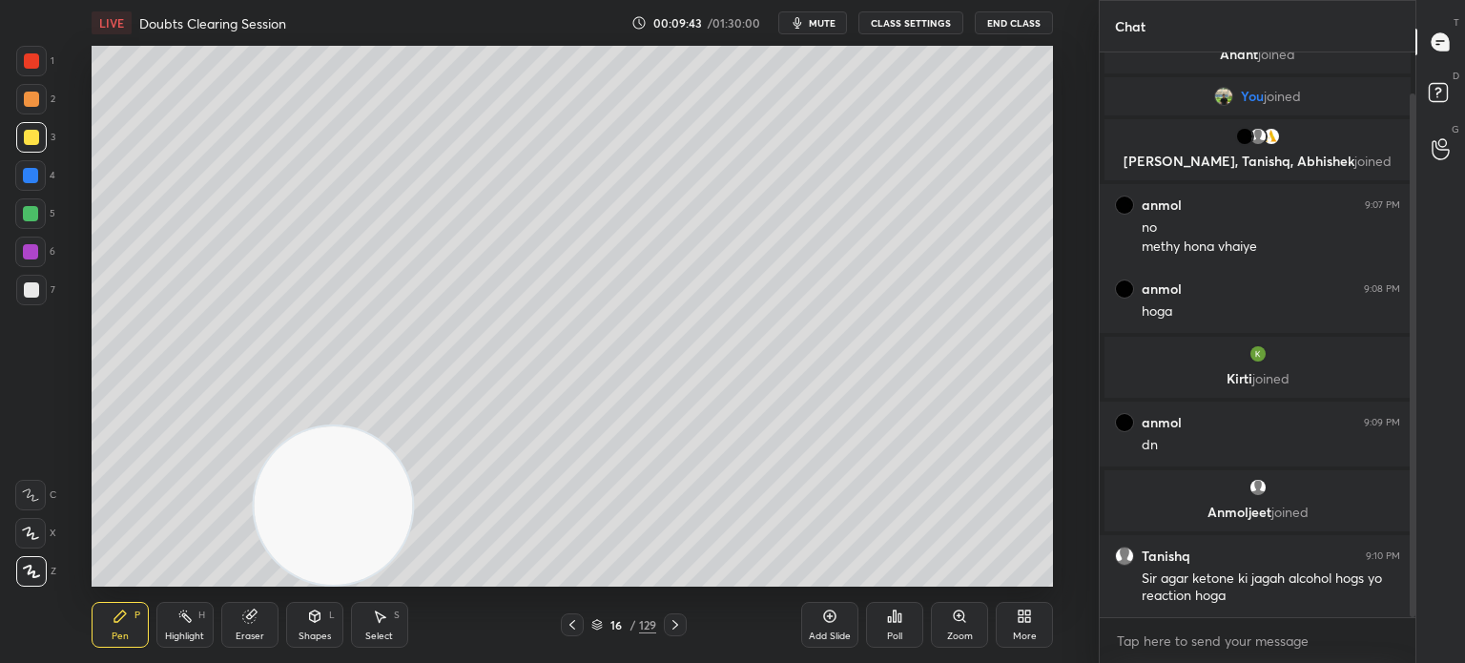
click at [196, 626] on div "Highlight H" at bounding box center [184, 625] width 57 height 46
click at [196, 628] on div "Highlight H" at bounding box center [184, 625] width 57 height 46
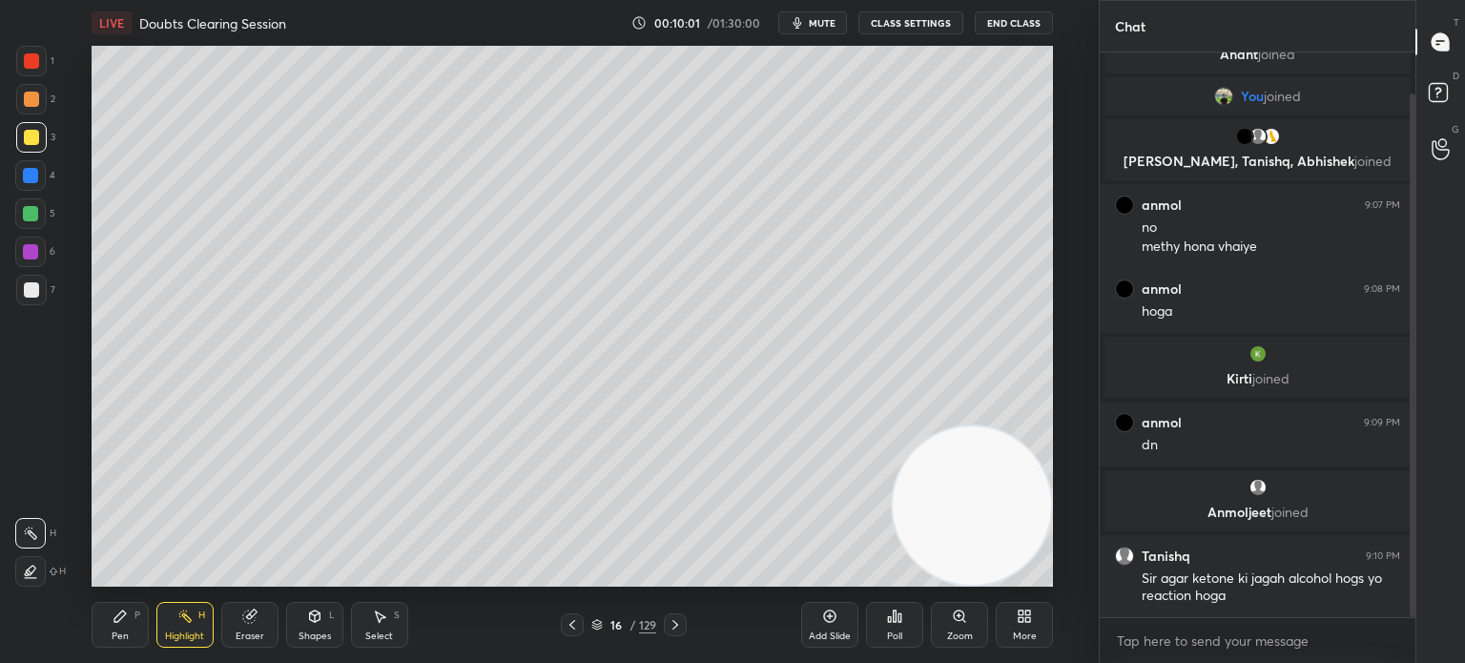
click at [31, 298] on div at bounding box center [31, 290] width 31 height 31
click at [43, 294] on div at bounding box center [31, 290] width 31 height 31
click at [123, 610] on icon at bounding box center [120, 616] width 15 height 15
click at [127, 611] on icon at bounding box center [120, 616] width 15 height 15
click at [233, 629] on div "Eraser" at bounding box center [249, 625] width 57 height 46
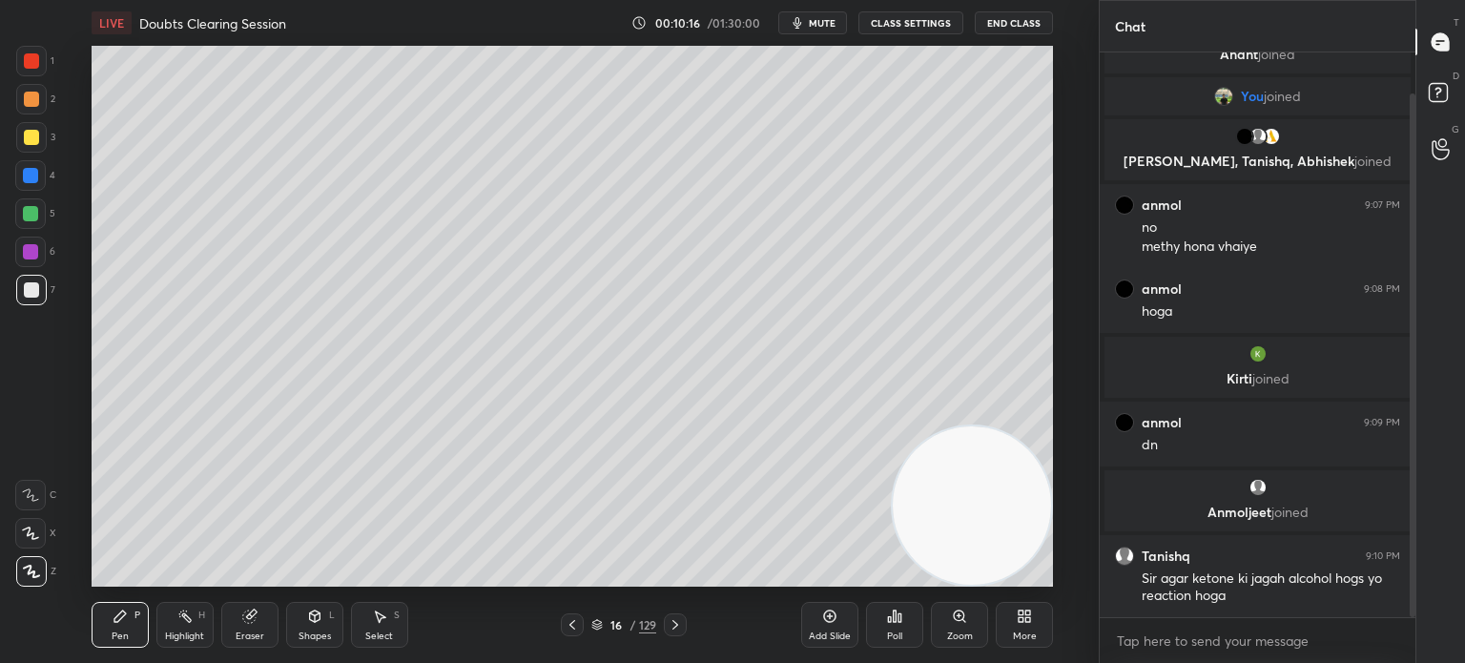
click at [243, 615] on icon at bounding box center [248, 616] width 12 height 12
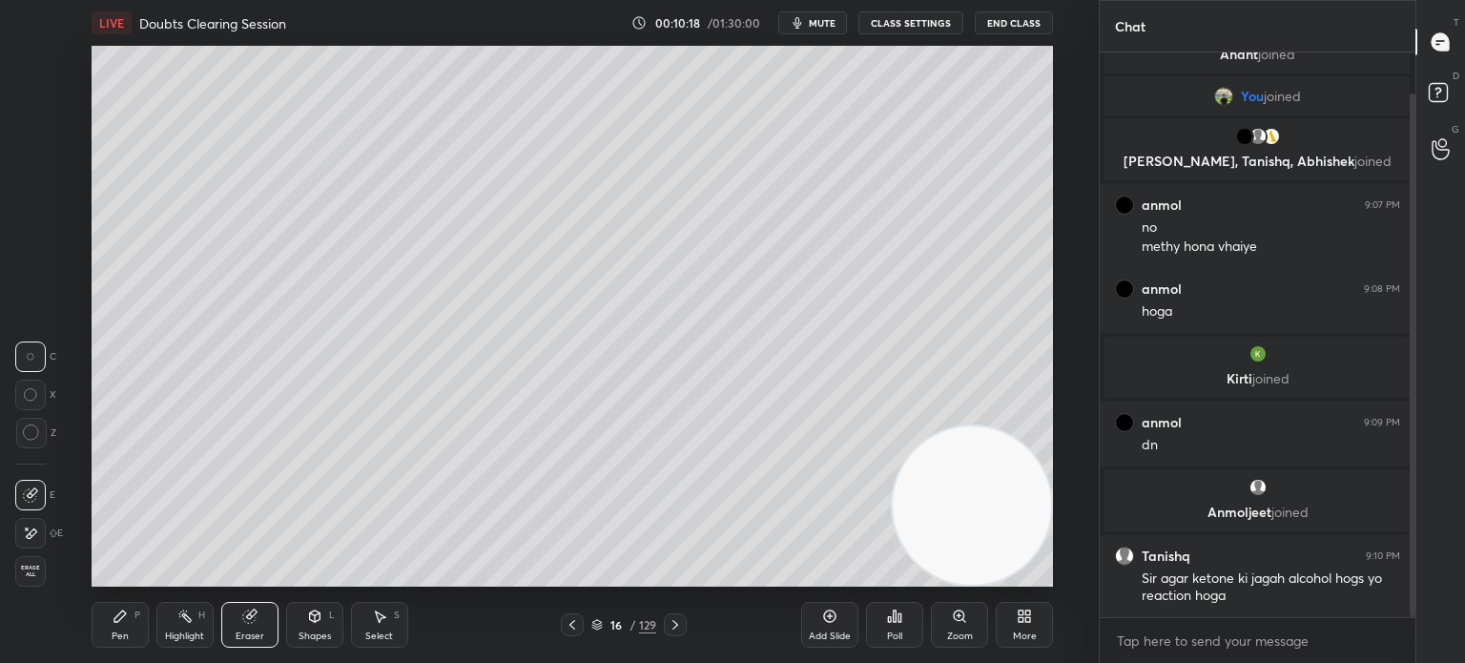
click at [111, 617] on div "Pen P" at bounding box center [120, 625] width 57 height 46
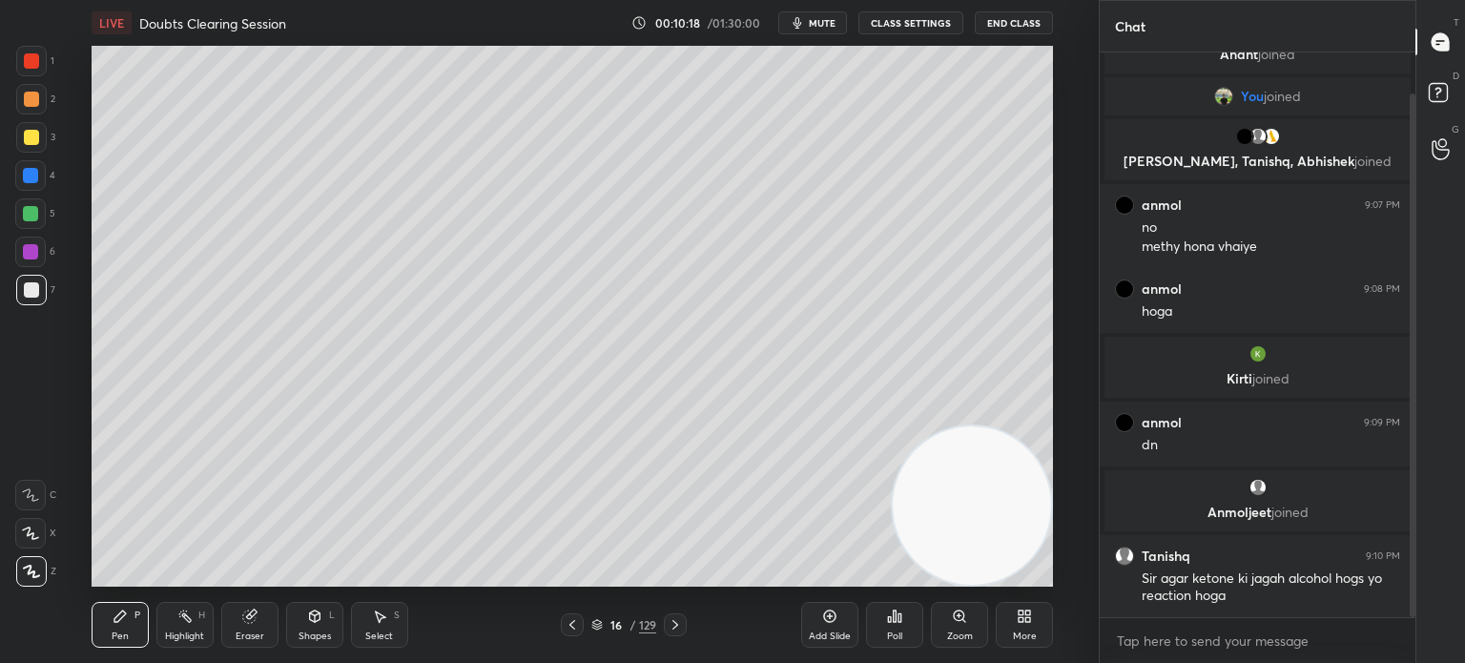
click at [128, 606] on div "Pen P" at bounding box center [120, 625] width 57 height 46
click at [176, 631] on div "Highlight" at bounding box center [184, 636] width 39 height 10
click at [199, 613] on div "H" at bounding box center [201, 615] width 7 height 10
click at [19, 127] on div at bounding box center [31, 137] width 31 height 31
click at [24, 142] on div at bounding box center [31, 137] width 15 height 15
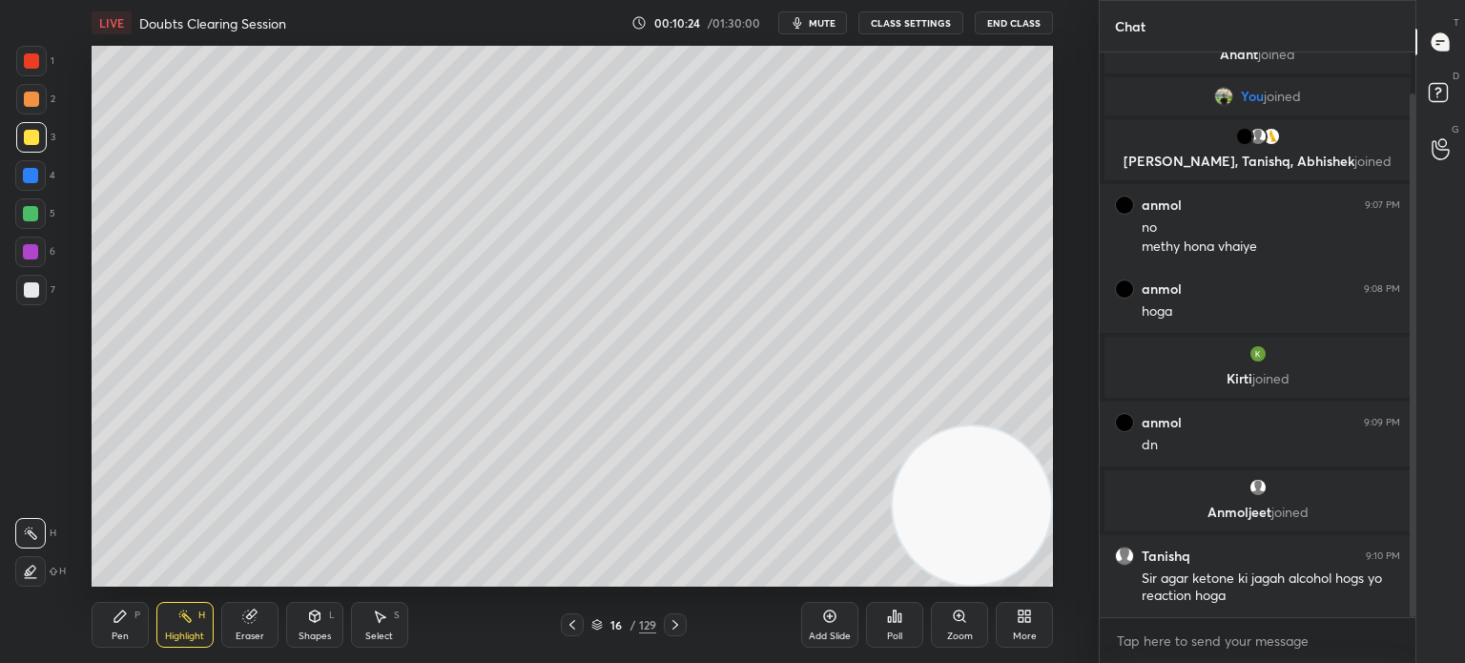
click at [113, 645] on div "Pen P" at bounding box center [120, 625] width 57 height 46
click at [35, 299] on div at bounding box center [31, 290] width 31 height 31
click at [37, 299] on div at bounding box center [31, 290] width 31 height 31
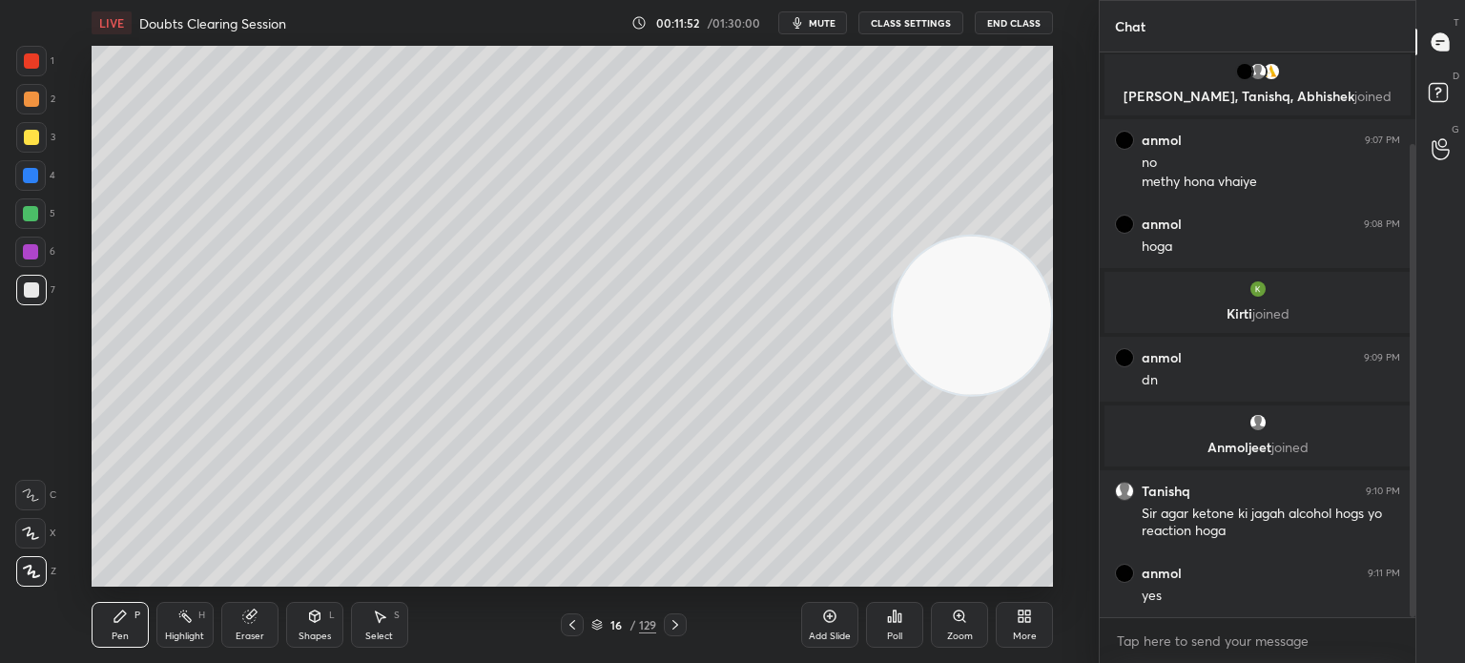
click at [178, 617] on icon at bounding box center [184, 616] width 15 height 15
click at [191, 611] on icon at bounding box center [184, 616] width 15 height 15
click at [113, 644] on div "Pen P" at bounding box center [120, 625] width 57 height 46
click at [120, 617] on icon at bounding box center [119, 615] width 11 height 11
click at [33, 143] on div at bounding box center [31, 137] width 15 height 15
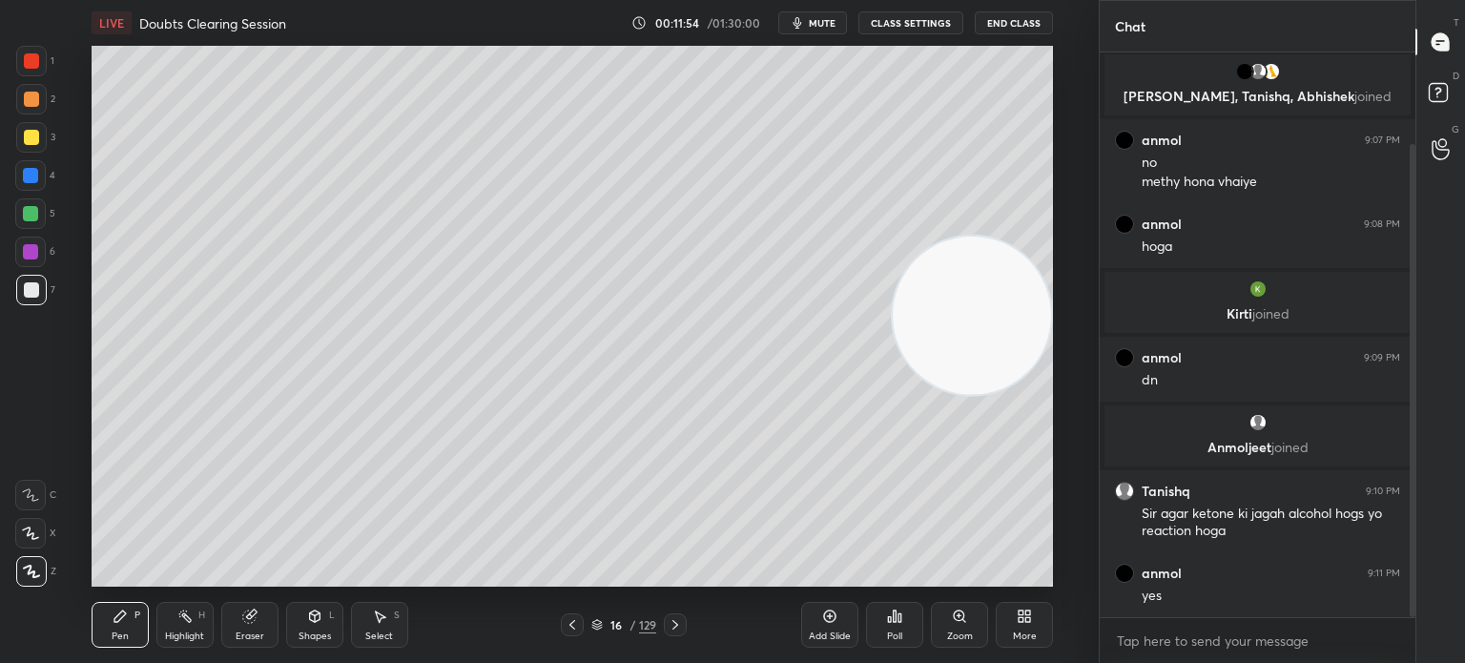
click at [32, 148] on div at bounding box center [31, 137] width 31 height 31
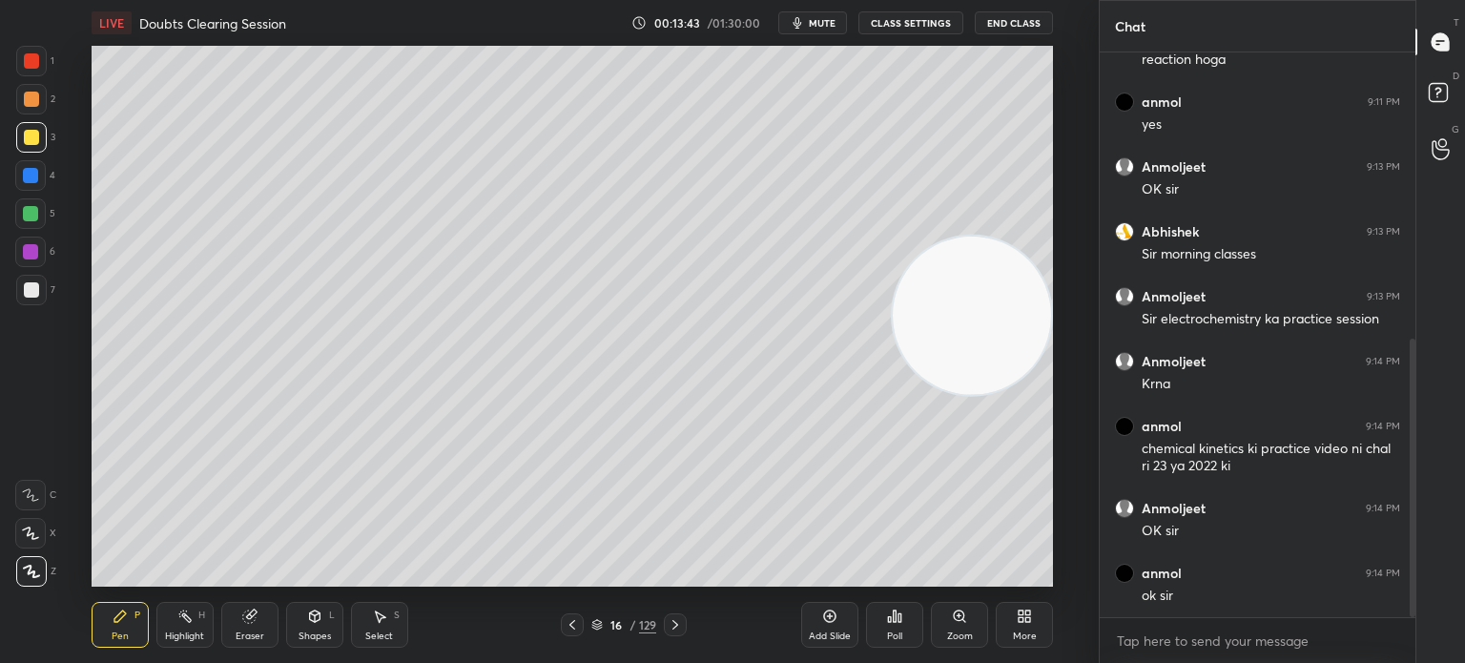
scroll to position [599, 0]
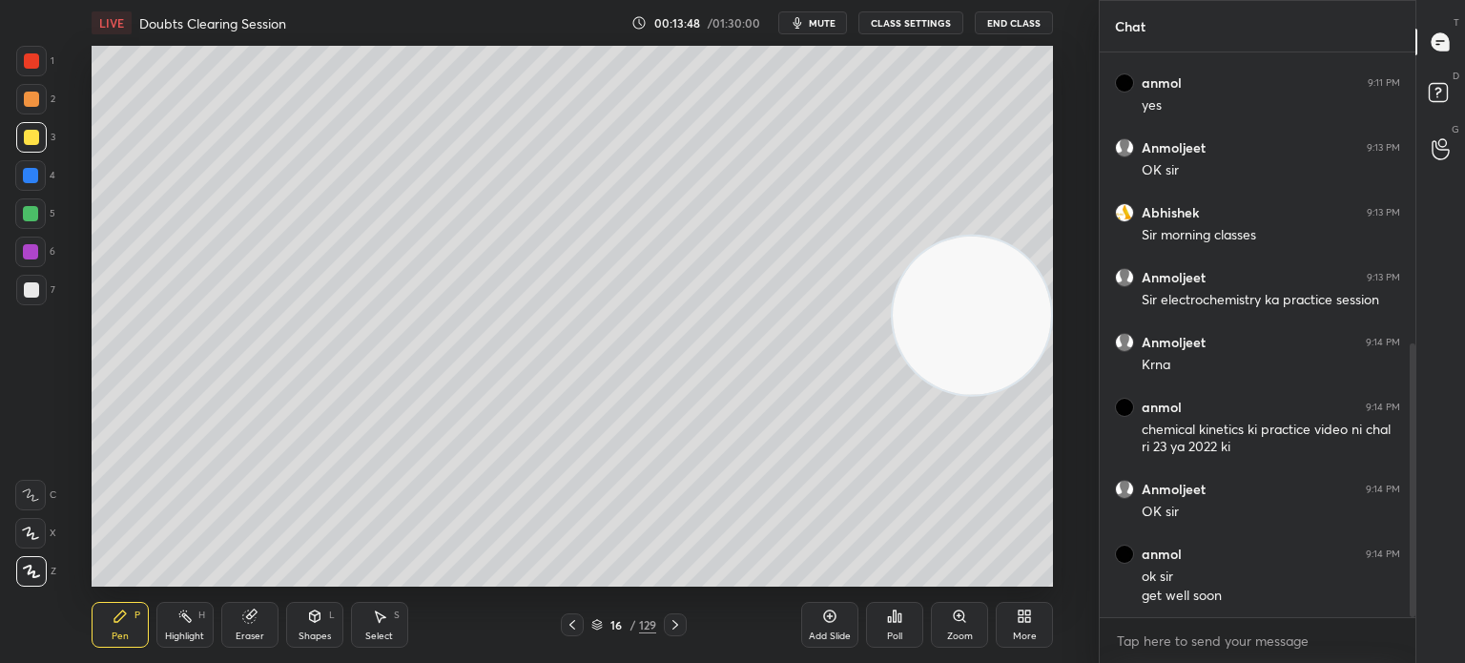
click at [1015, 20] on button "End Class" at bounding box center [1014, 22] width 78 height 23
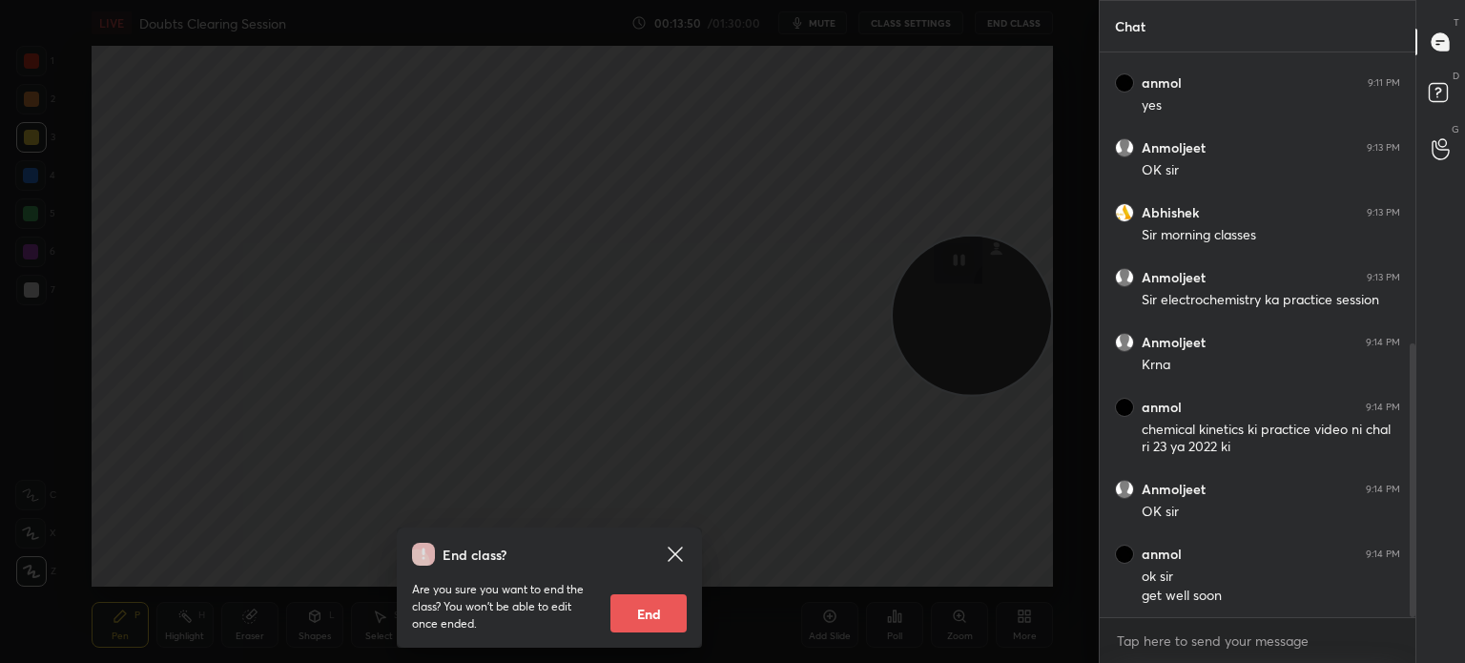
click at [663, 610] on button "End" at bounding box center [648, 613] width 76 height 38
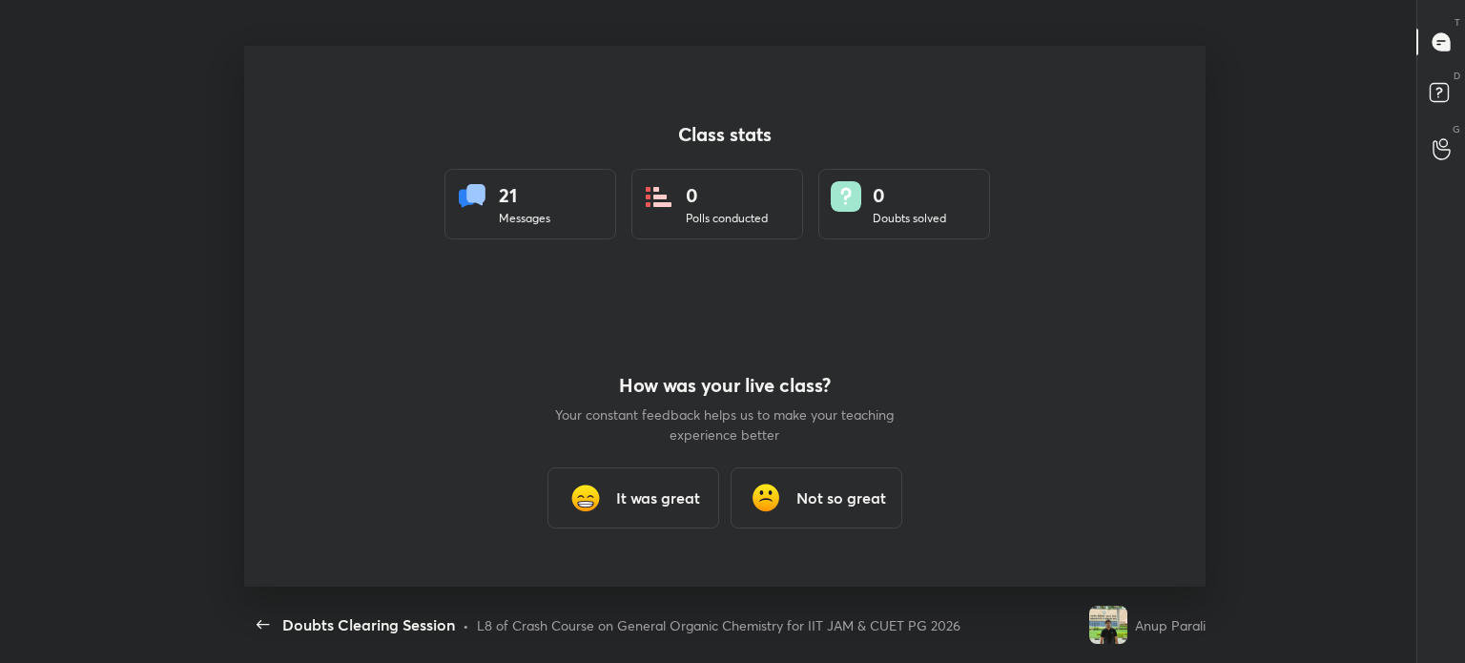
scroll to position [0, 0]
type textarea "x"
